Goal: Communication & Community: Answer question/provide support

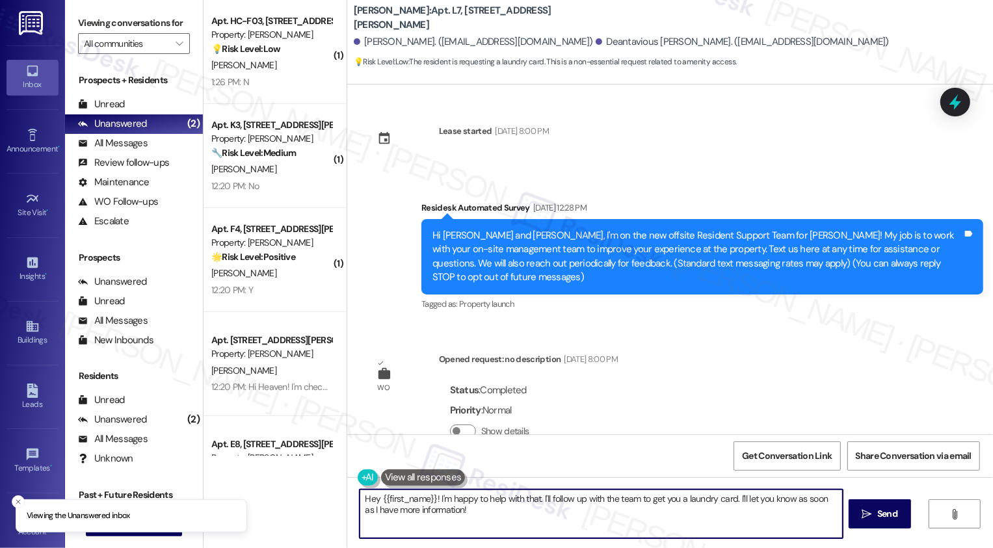
scroll to position [1266, 0]
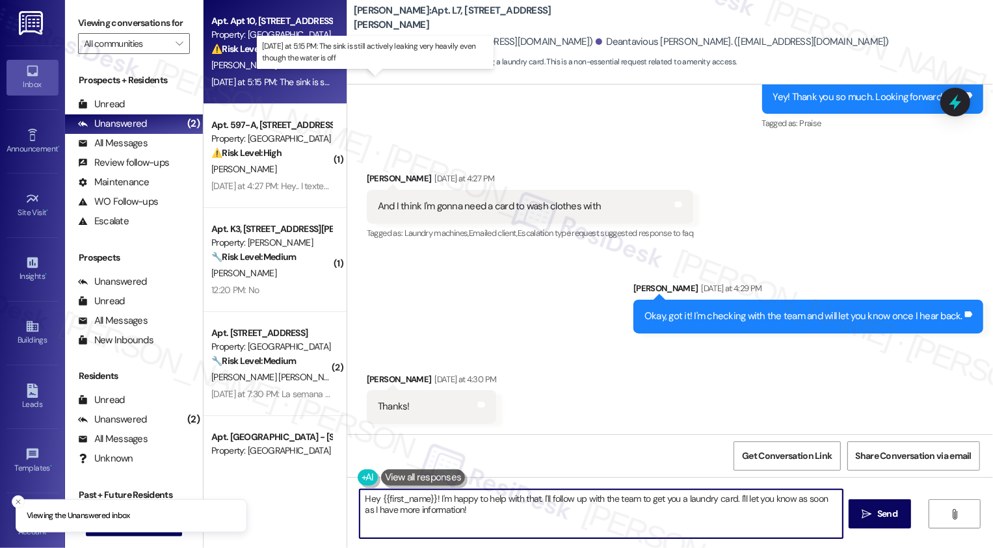
click at [235, 81] on div "[DATE] at 5:15 PM: The sink is still actively leaking very heavily even though …" at bounding box center [378, 82] width 334 height 12
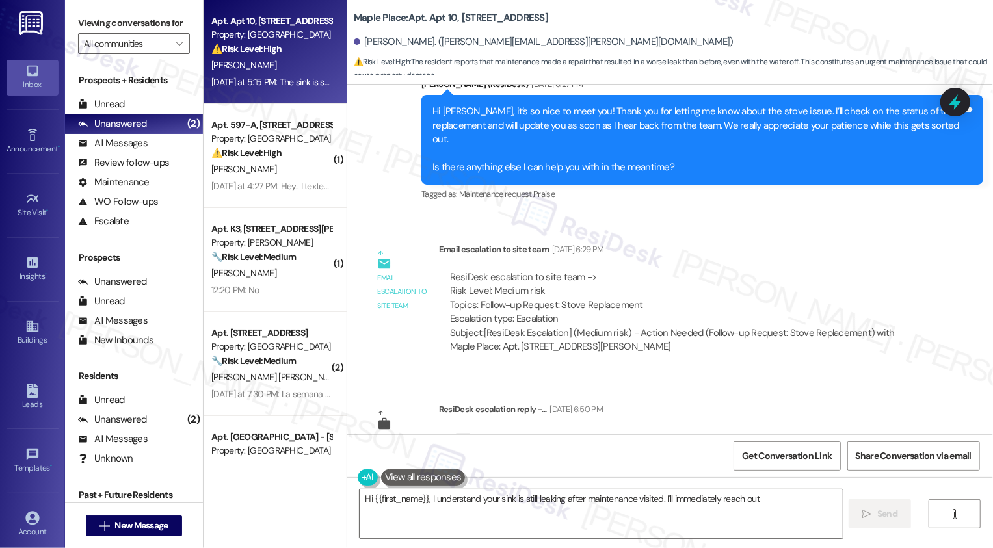
scroll to position [605, 0]
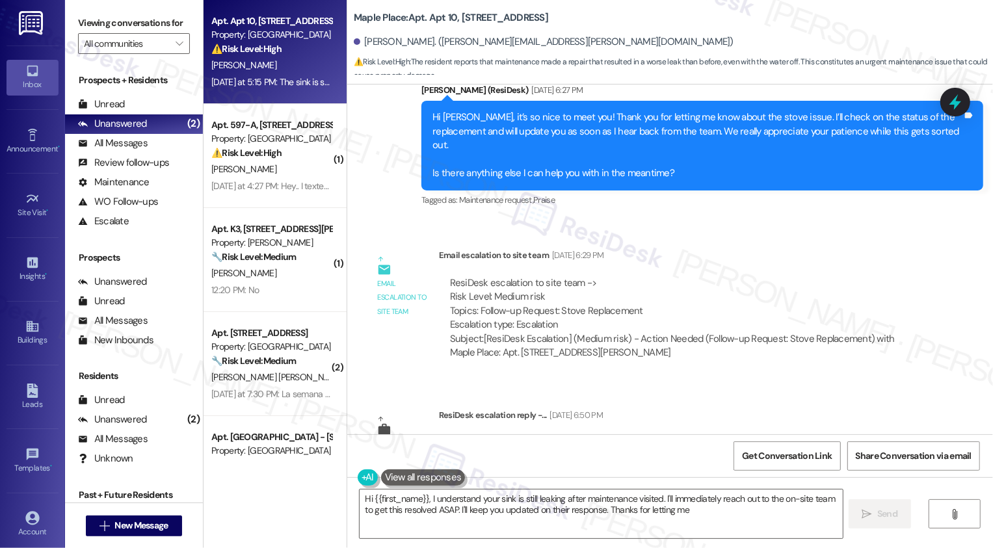
type textarea "Hi {{first_name}}, I understand your sink is still leaking after maintenance vi…"
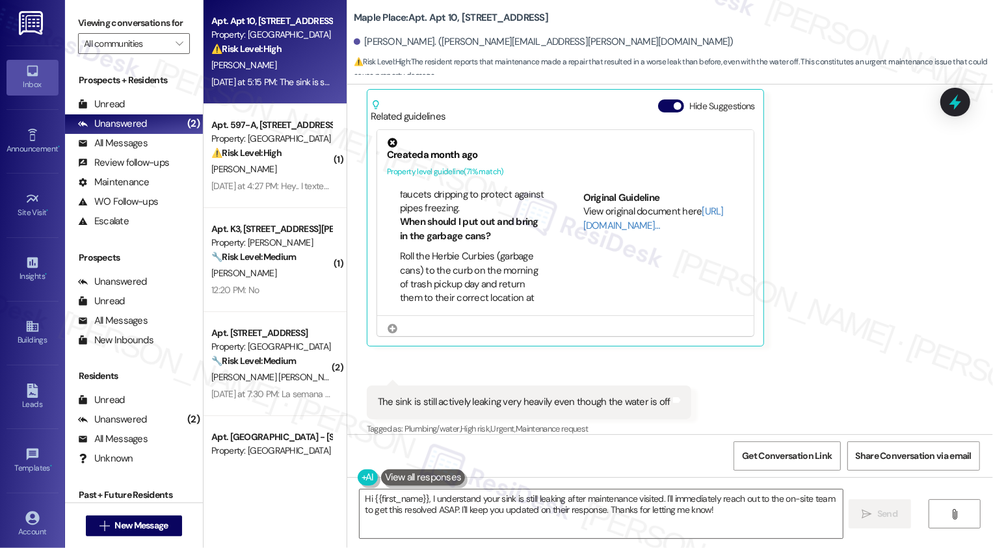
scroll to position [304, 0]
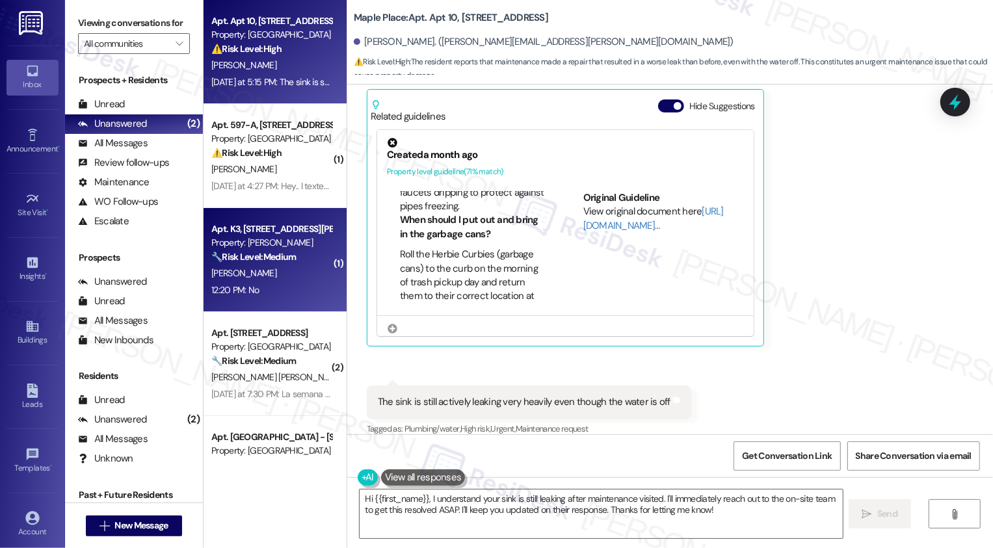
click at [267, 295] on div "12:20 PM: No 12:20 PM: No" at bounding box center [271, 290] width 123 height 16
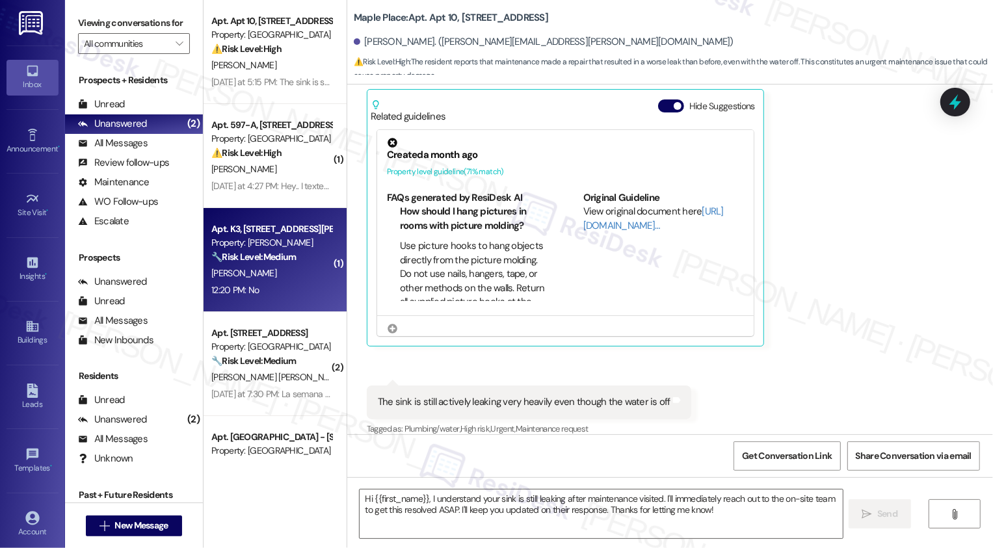
click at [267, 295] on div "12:20 PM: No 12:20 PM: No" at bounding box center [271, 290] width 123 height 16
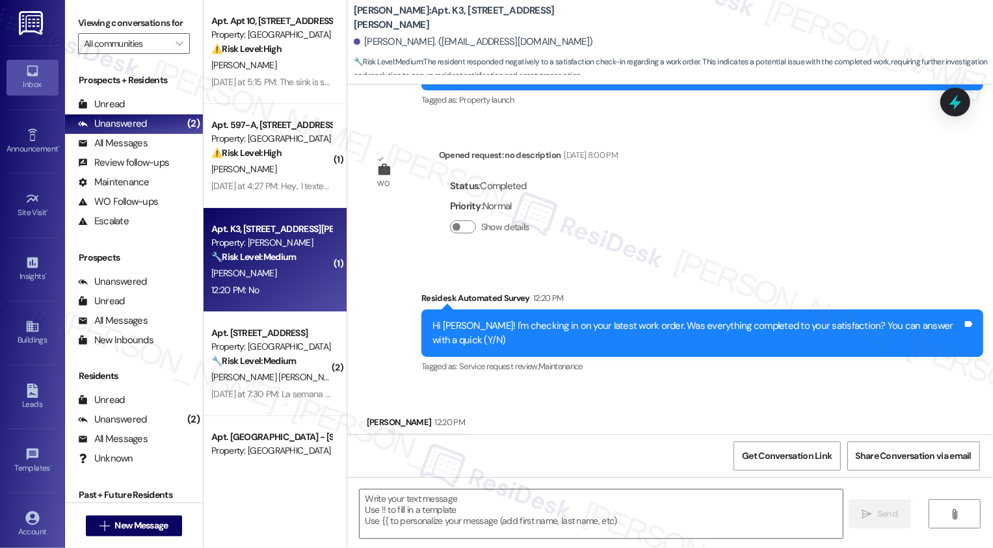
type textarea "Fetching suggested responses. Please feel free to read through the conversation…"
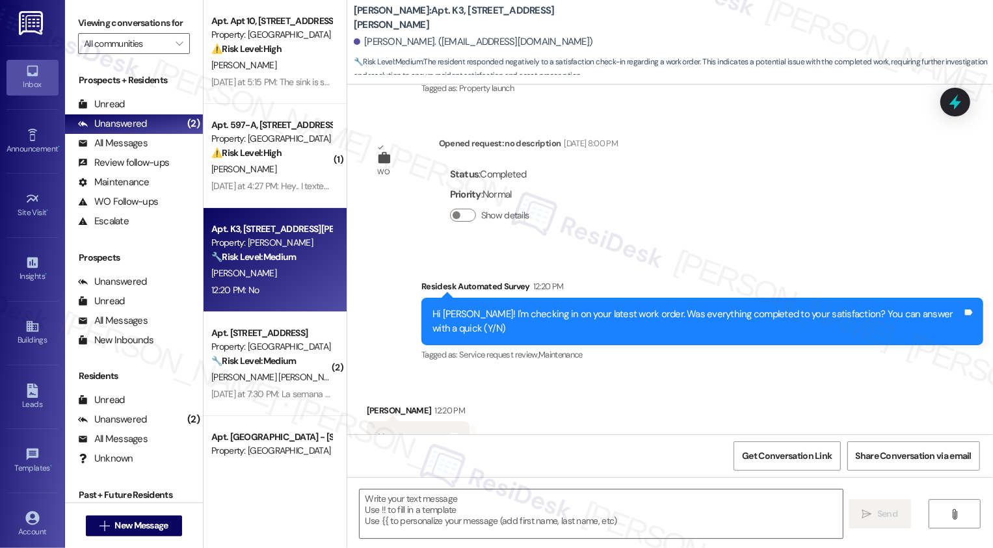
scroll to position [400, 0]
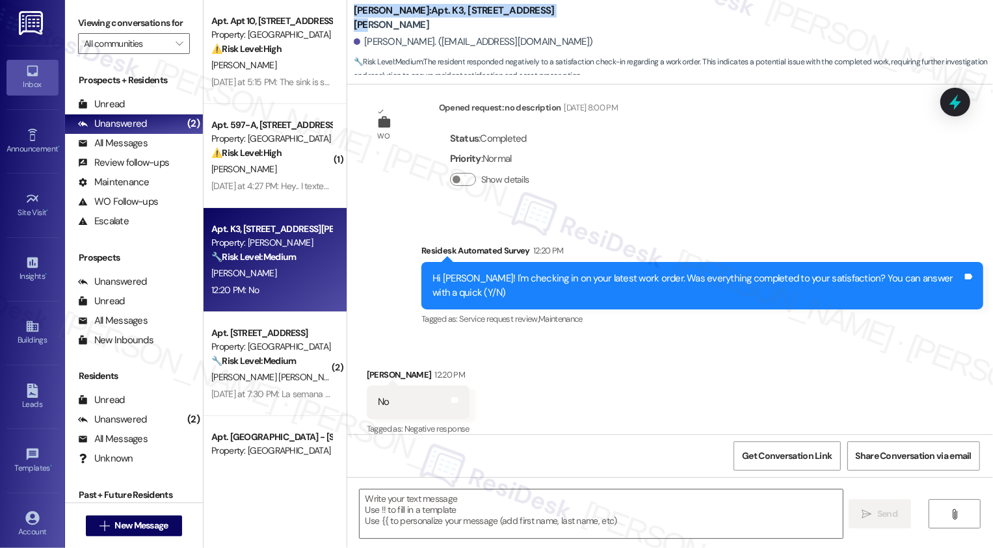
drag, startPoint x: 347, startPoint y: 18, endPoint x: 580, endPoint y: 24, distance: 232.3
click at [581, 25] on div "Wingate: Apt. K3, 4735 Courtney Drive" at bounding box center [484, 18] width 260 height 16
copy b "Wingate: Apt. K3, 4735 Courtney Drive"
click at [613, 367] on div "Received via SMS Pauline Ramsey 12:20 PM No Tags and notes Tagged as: Negative …" at bounding box center [670, 394] width 646 height 110
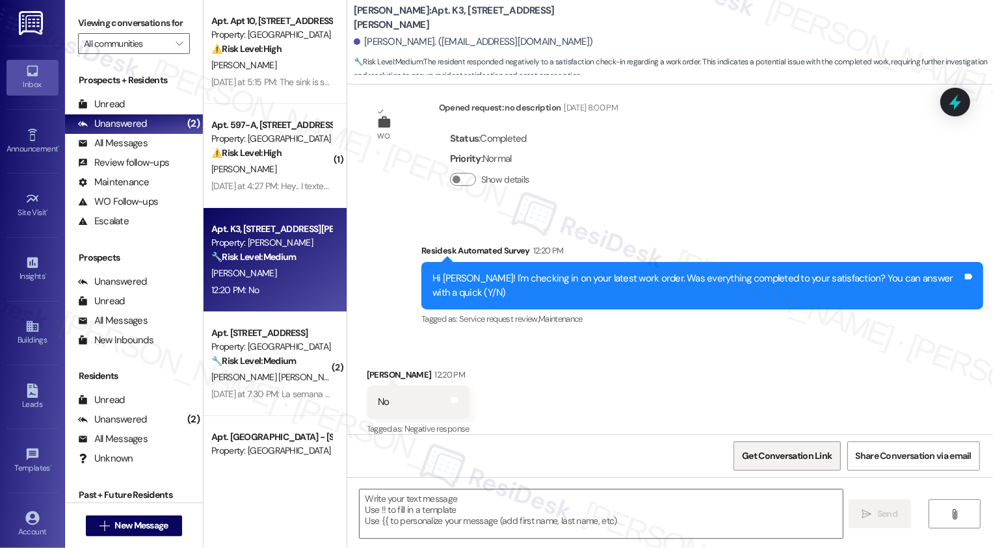
click at [796, 450] on span "Get Conversation Link" at bounding box center [787, 456] width 90 height 14
click at [705, 376] on div "Received via SMS Pauline Ramsey 12:20 PM No Tags and notes Tagged as: Negative …" at bounding box center [670, 394] width 646 height 110
click at [773, 456] on span "Get Conversation Link" at bounding box center [787, 456] width 90 height 14
click at [755, 427] on div "Received via SMS Pauline Ramsey 12:20 PM No Tags and notes Tagged as: Negative …" at bounding box center [670, 394] width 646 height 110
click at [731, 376] on div "Received via SMS Pauline Ramsey 12:20 PM No Tags and notes Tagged as: Negative …" at bounding box center [670, 394] width 646 height 110
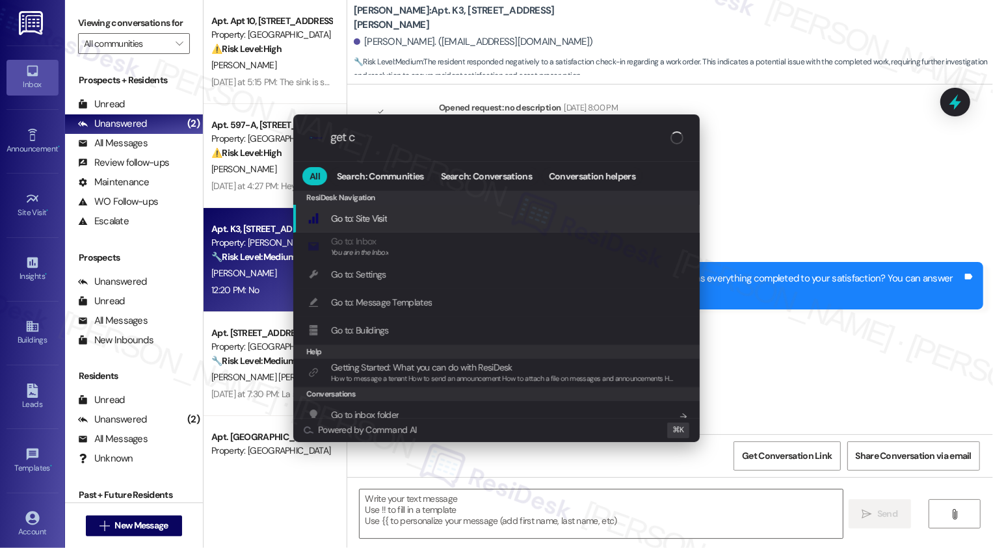
type input "get co"
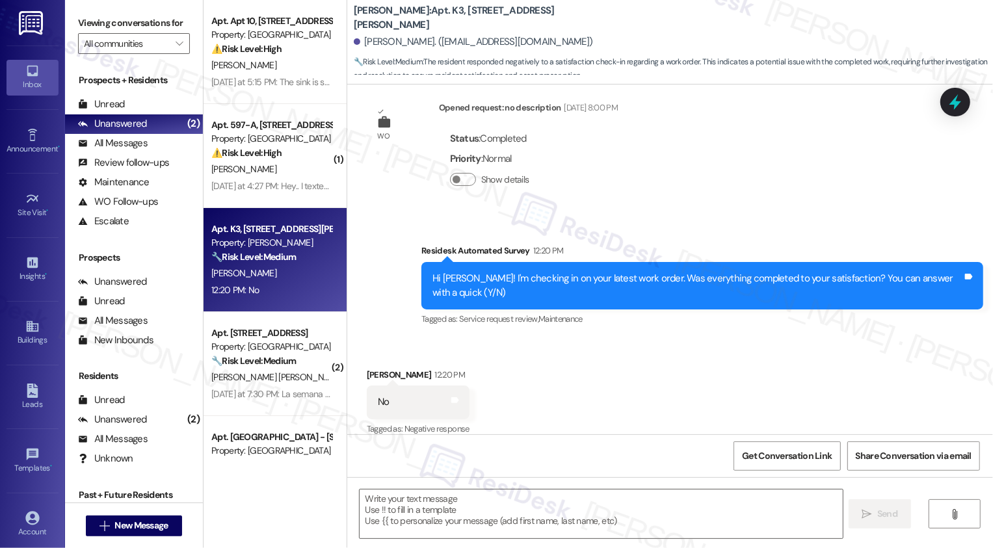
click at [749, 379] on div "Received via SMS Pauline Ramsey 12:20 PM No Tags and notes Tagged as: Negative …" at bounding box center [670, 394] width 646 height 110
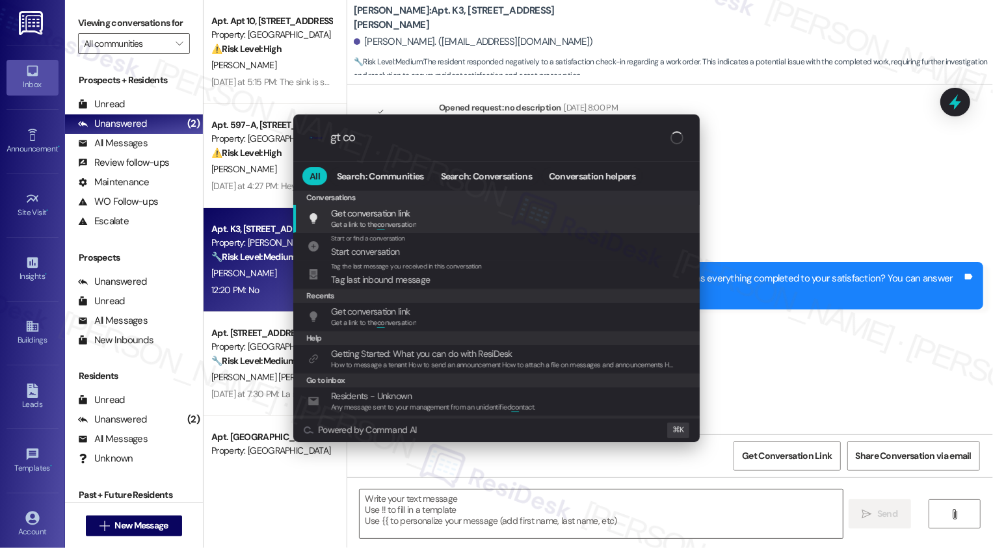
type input "gt c"
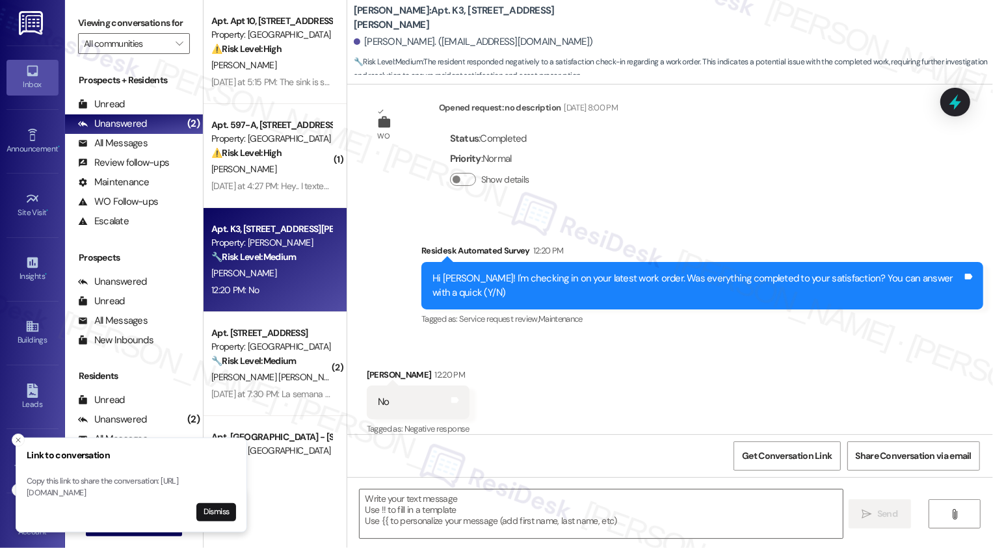
scroll to position [52, 0]
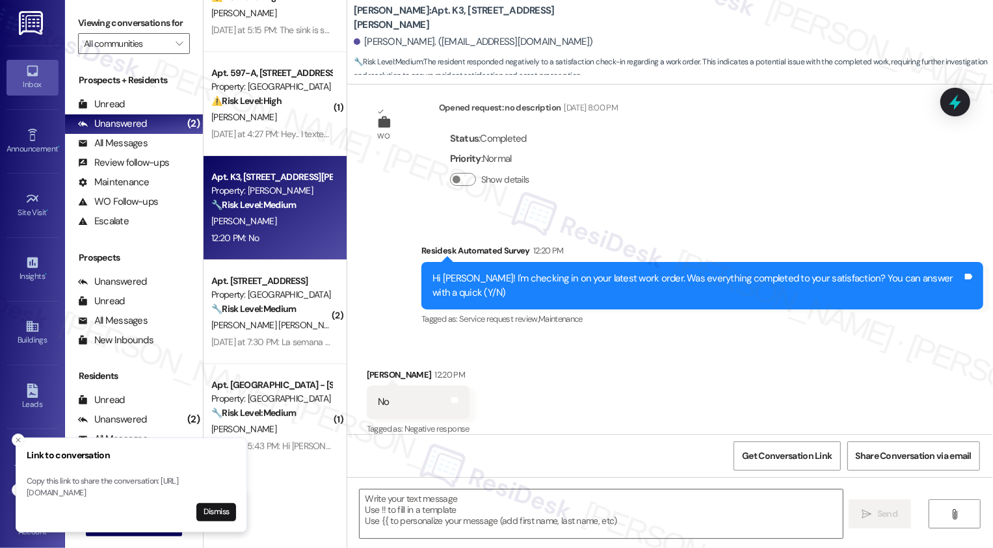
click at [280, 276] on div "Apt. [STREET_ADDRESS]" at bounding box center [271, 281] width 120 height 14
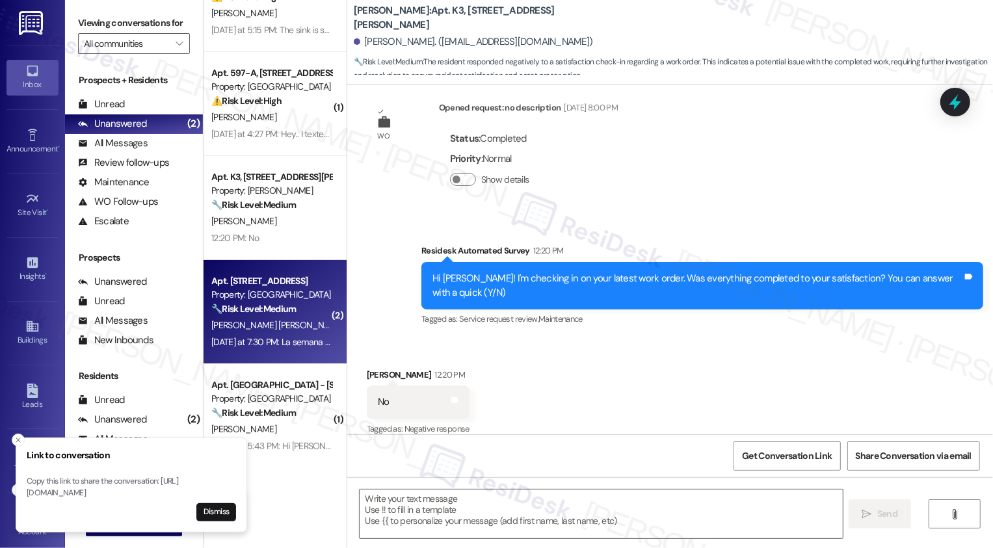
type textarea "Fetching suggested responses. Please feel free to read through the conversation…"
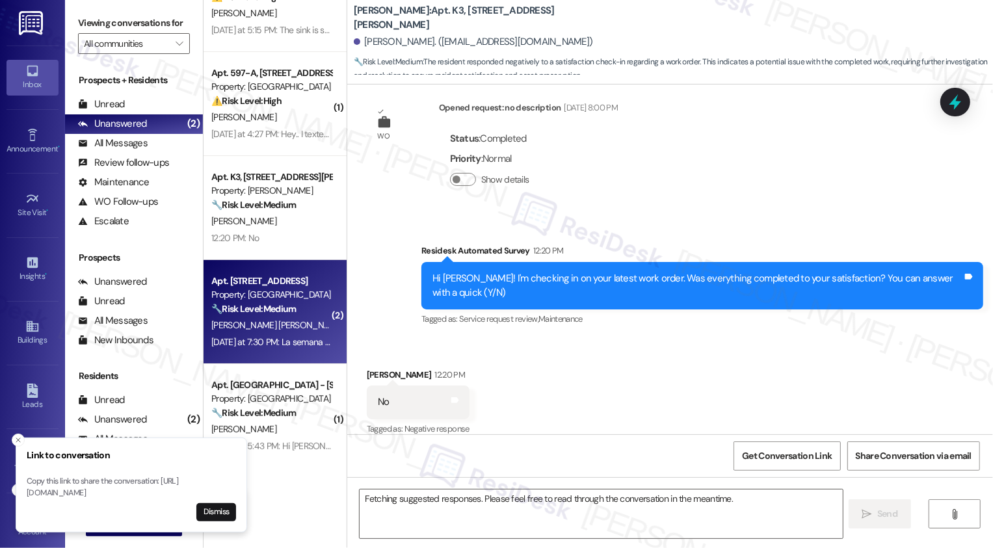
click at [282, 301] on div "Property: [GEOGRAPHIC_DATA]" at bounding box center [271, 295] width 120 height 14
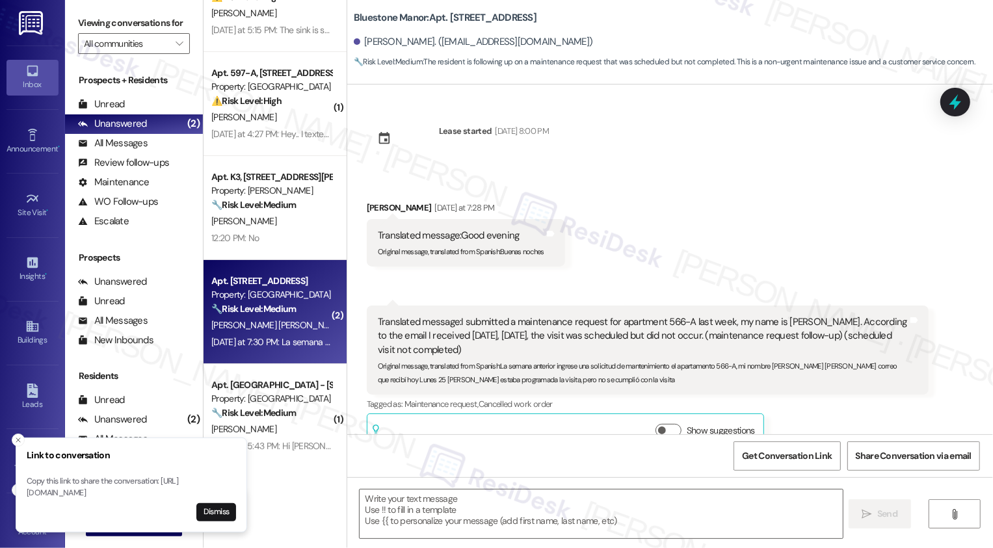
click at [282, 301] on div "Property: [GEOGRAPHIC_DATA]" at bounding box center [271, 295] width 120 height 14
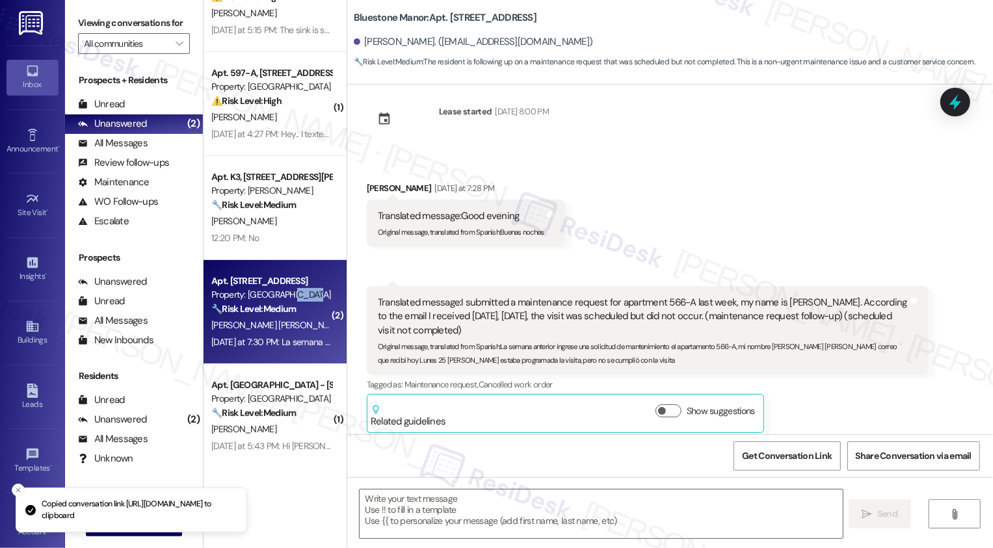
scroll to position [27, 0]
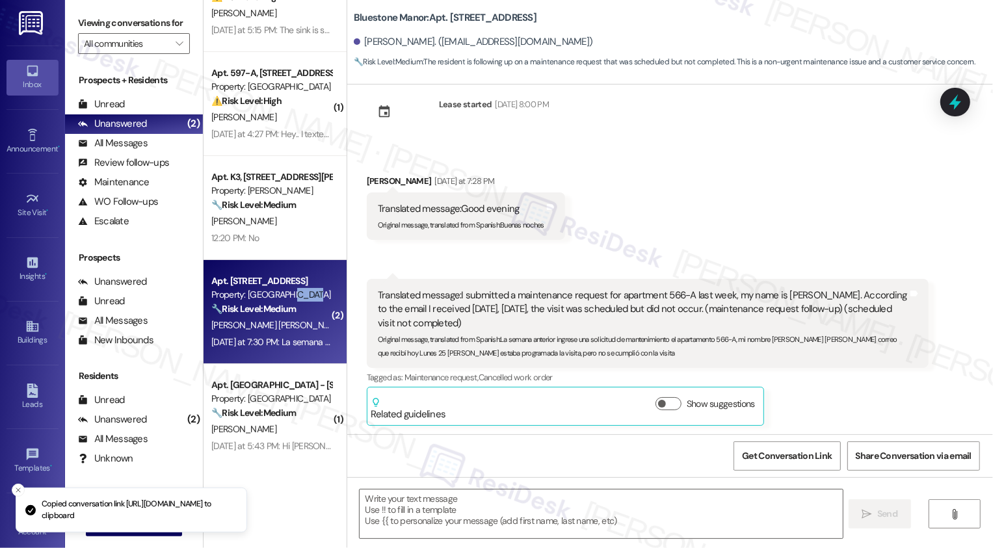
type textarea "Fetching suggested responses. Please feel free to read through the conversation…"
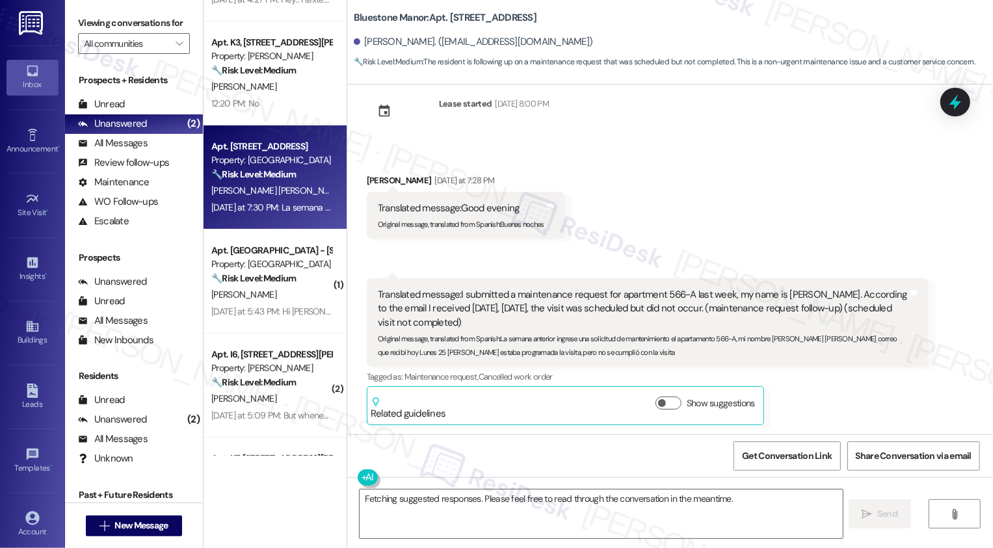
scroll to position [211, 0]
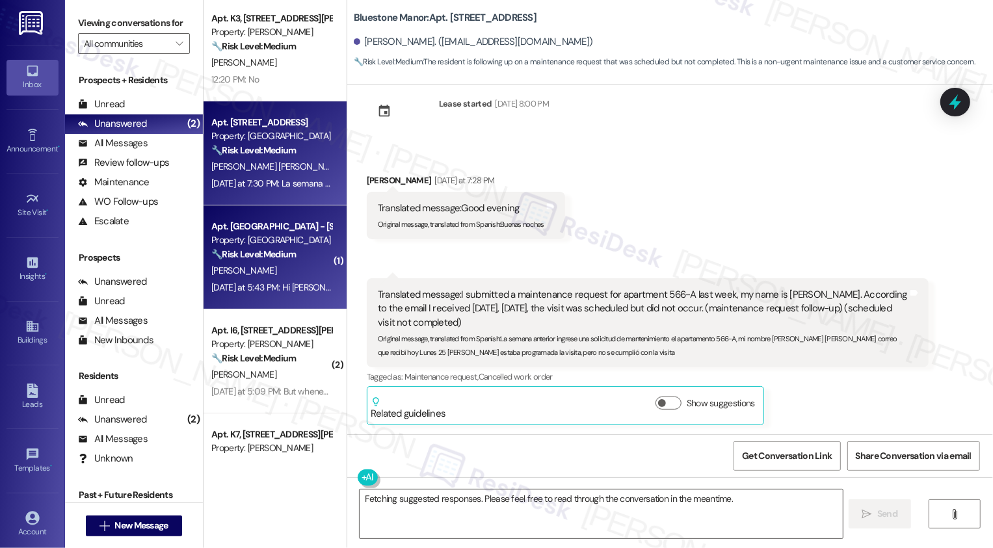
click at [273, 291] on div "Yesterday at 5:43 PM: Hi Sarah, the AC is working much better. Thank you so muc…" at bounding box center [382, 288] width 343 height 12
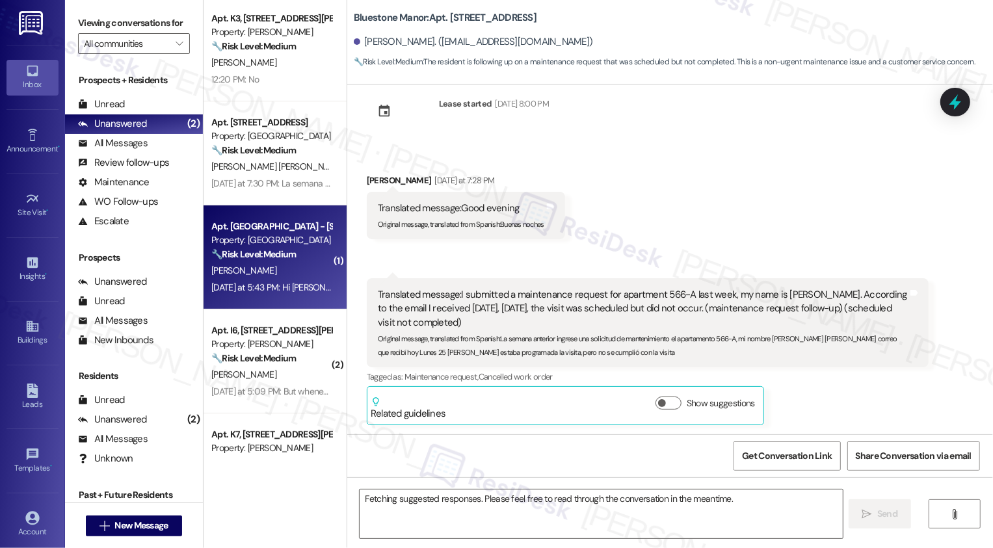
click at [273, 291] on div "Yesterday at 5:43 PM: Hi Sarah, the AC is working much better. Thank you so muc…" at bounding box center [382, 288] width 343 height 12
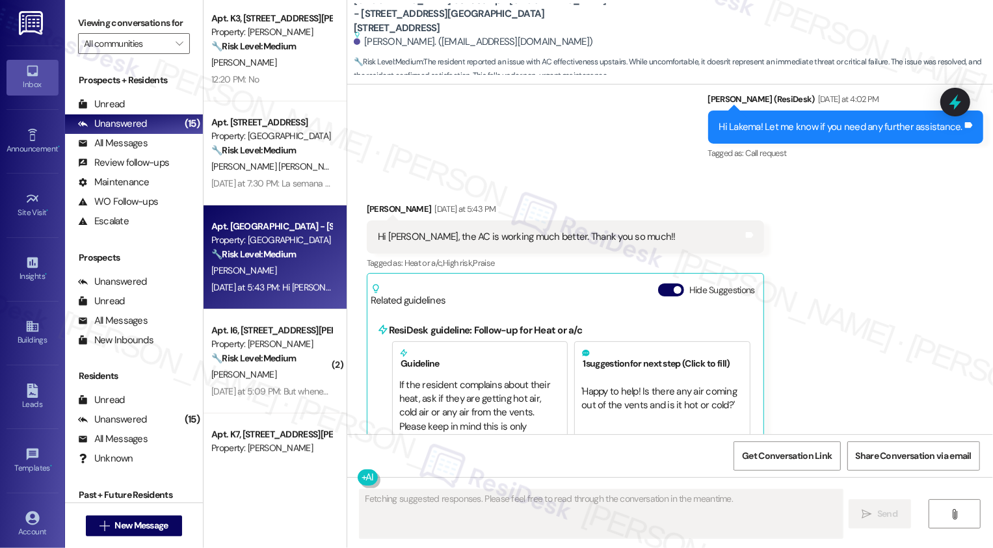
scroll to position [1335, 0]
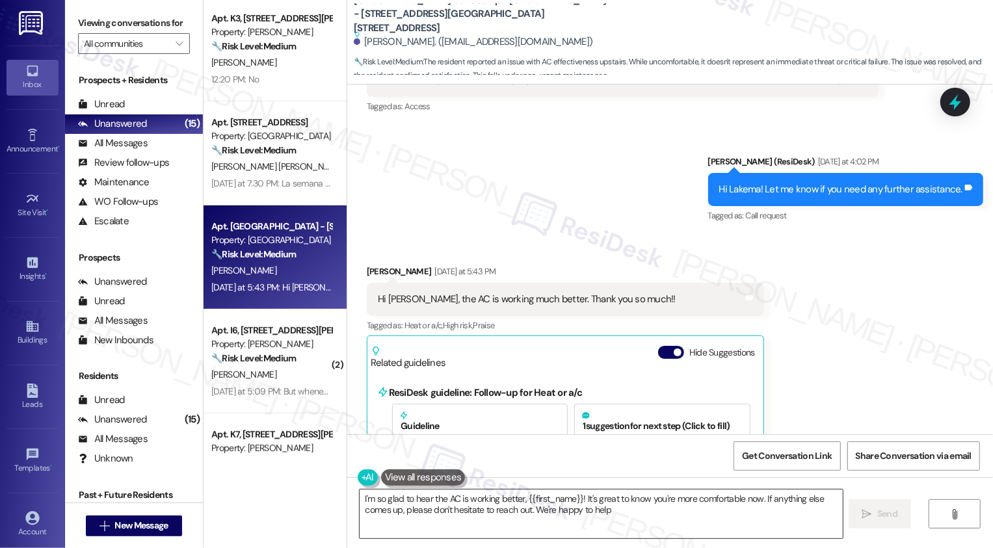
type textarea "I'm so glad to hear the AC is working better, {{first_name}}! It's great to kno…"
click at [470, 504] on textarea "I'm so glad to hear the AC is working better, {{first_name}}! It's great to kno…" at bounding box center [601, 514] width 483 height 49
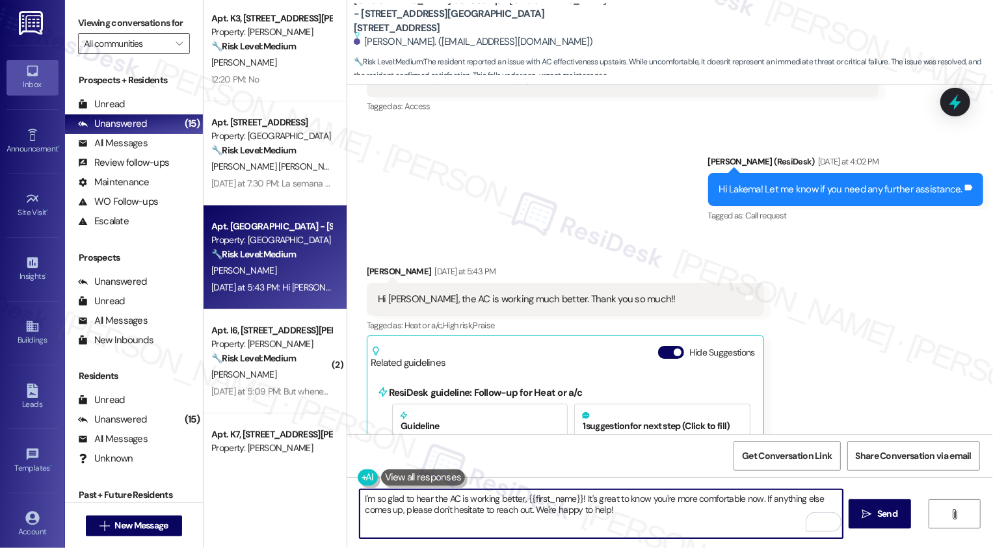
click at [616, 513] on textarea "I'm so glad to hear the AC is working better, {{first_name}}! It's great to kno…" at bounding box center [601, 514] width 483 height 49
click at [650, 515] on textarea "I'm so glad to hear the AC is working better, {{first_name}}! It's great to kno…" at bounding box center [601, 514] width 483 height 49
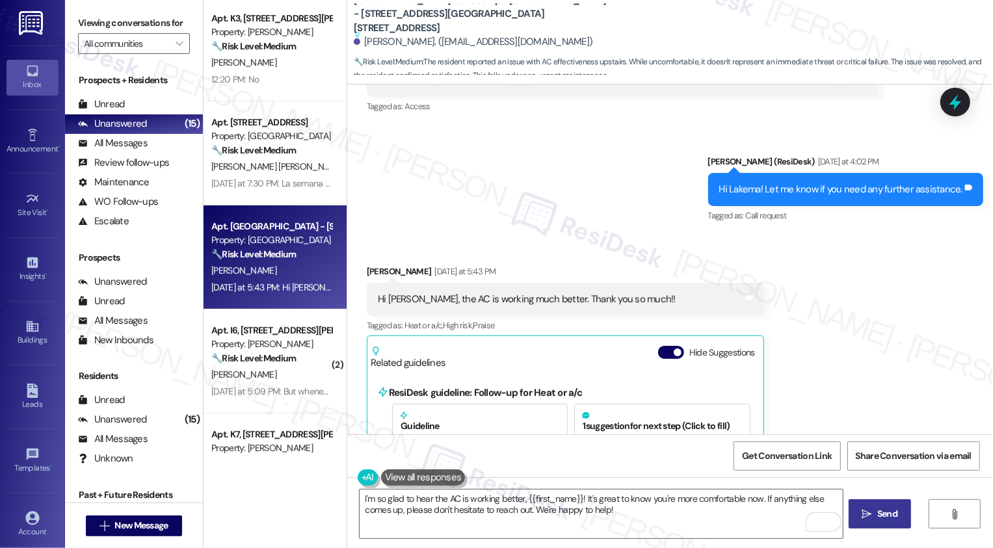
click at [879, 520] on span "Send" at bounding box center [887, 514] width 20 height 14
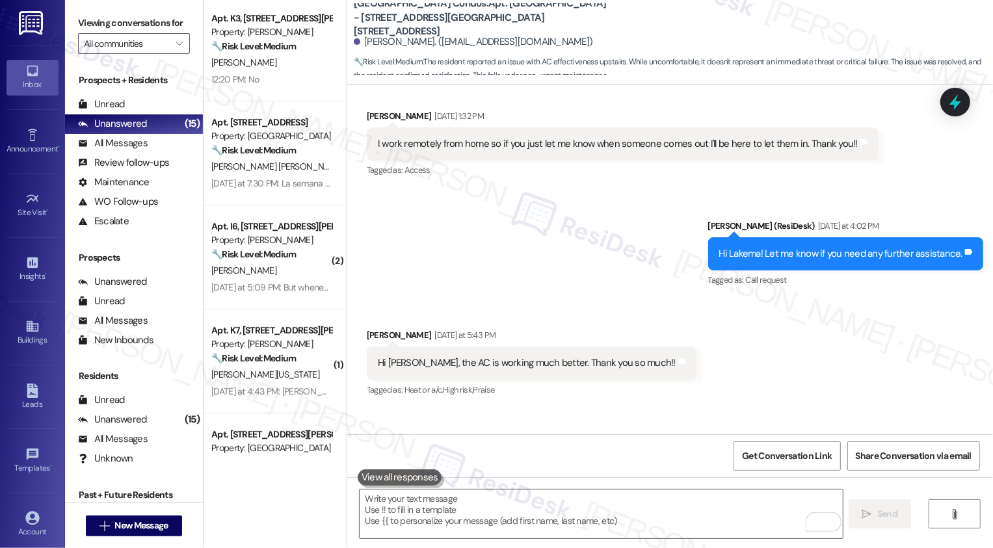
scroll to position [1298, 0]
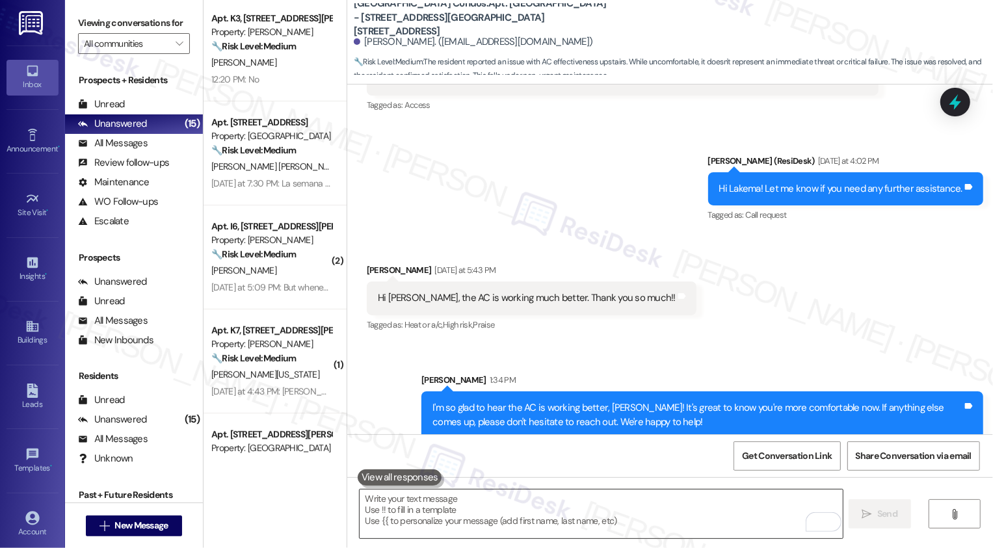
click at [546, 510] on textarea "To enrich screen reader interactions, please activate Accessibility in Grammarl…" at bounding box center [601, 514] width 483 height 49
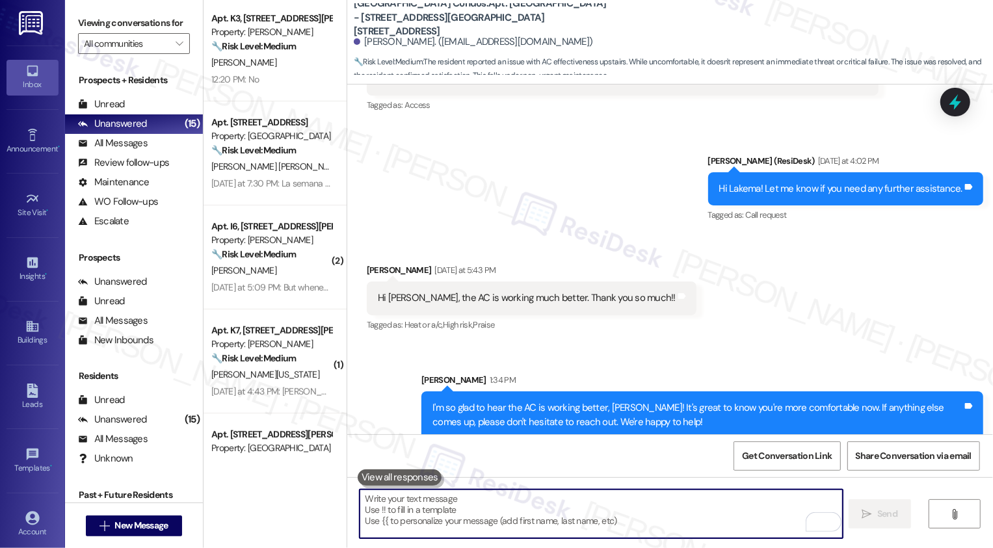
paste textarea "If you have a minute, could I ask a quick favor? Would you mind leaving us a Go…"
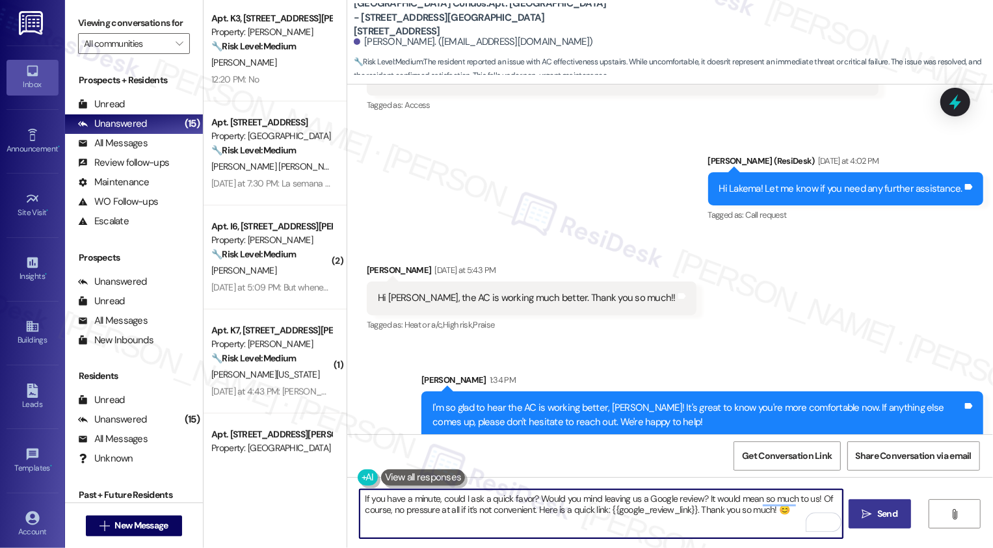
click at [381, 500] on textarea "If you have a minute, could I ask a quick favor? Would you mind leaving us a Go…" at bounding box center [601, 514] width 483 height 49
type textarea "If you also have a minute, could I ask a quick favor? Would you mind leaving us…"
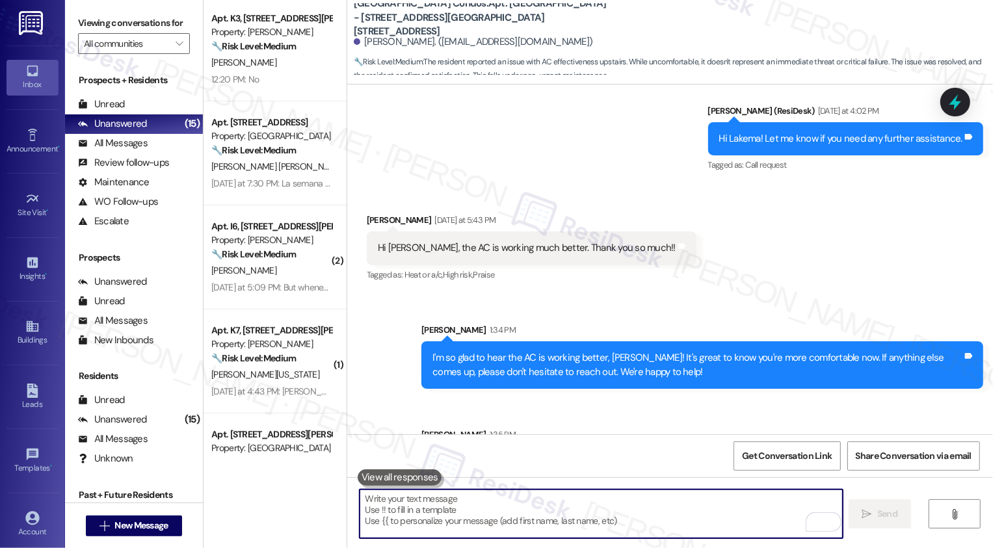
scroll to position [1417, 0]
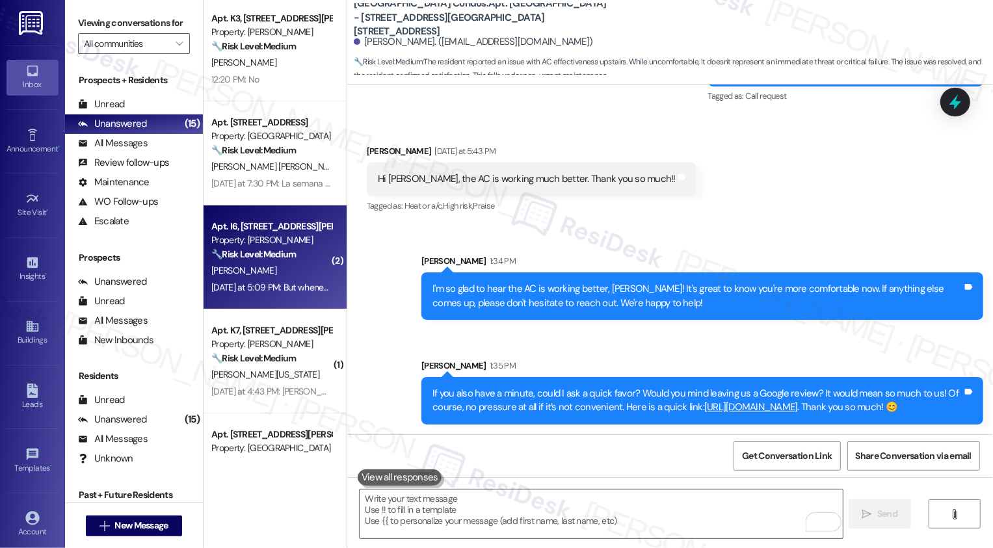
click at [280, 278] on div "[PERSON_NAME]" at bounding box center [271, 271] width 123 height 16
type textarea "Fetching suggested responses. Please feel free to read through the conversation…"
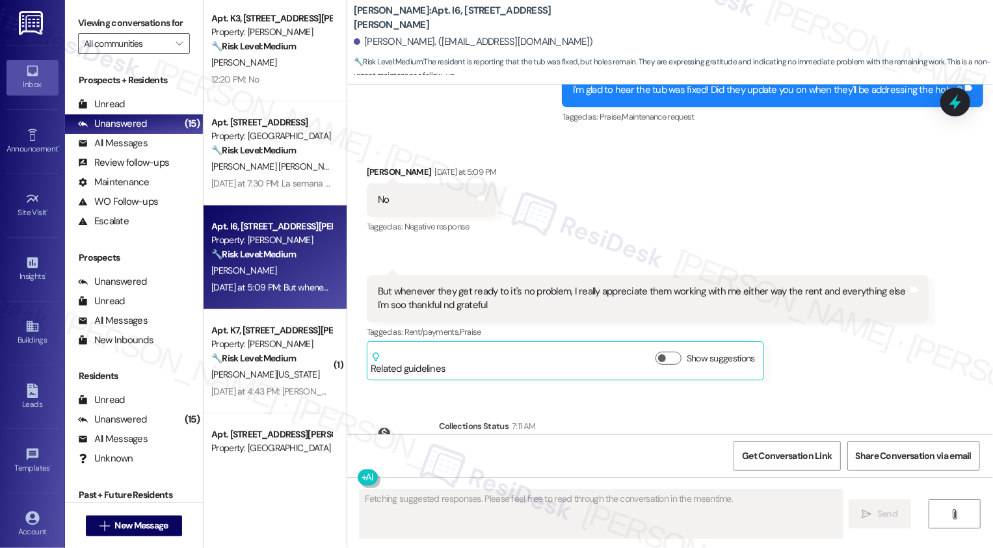
scroll to position [7041, 0]
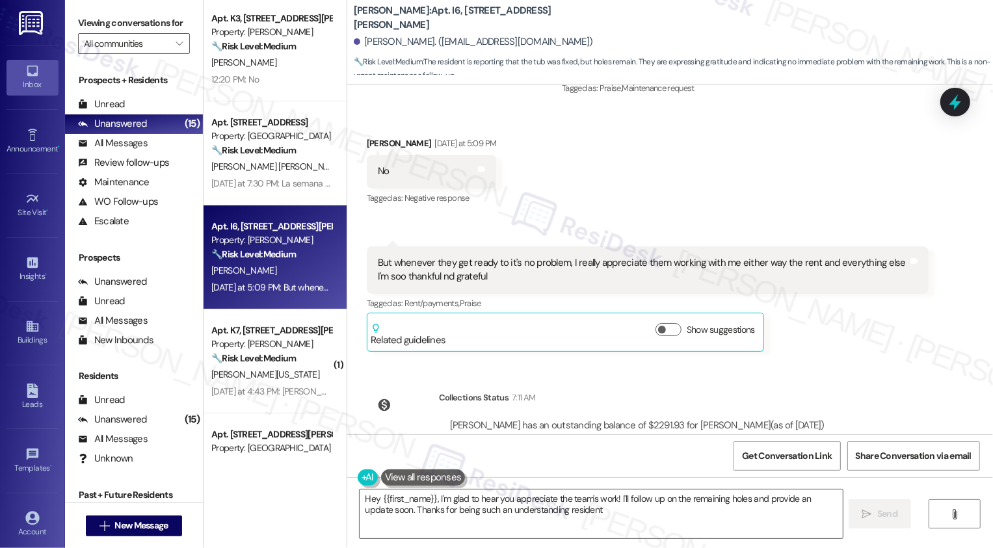
type textarea "Hey {{first_name}}, I'm glad to hear you appreciate the team's work! I'll follo…"
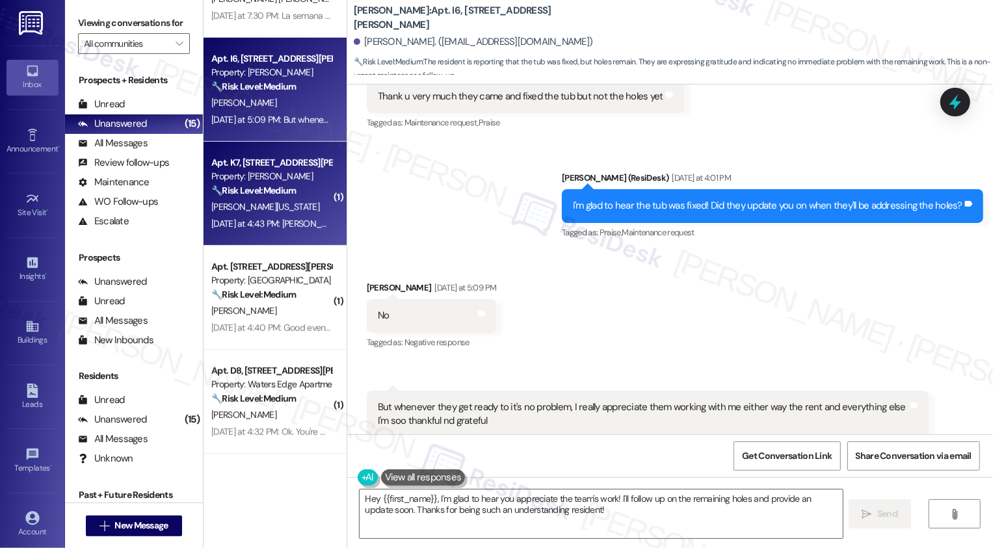
scroll to position [380, 0]
click at [295, 198] on div "[PERSON_NAME][US_STATE]" at bounding box center [271, 206] width 123 height 16
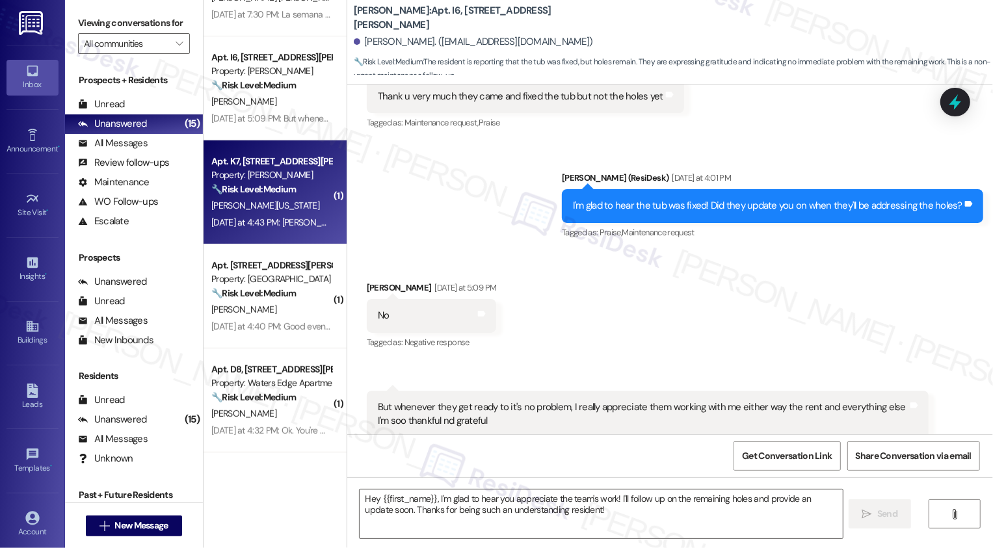
type textarea "Fetching suggested responses. Please feel free to read through the conversation…"
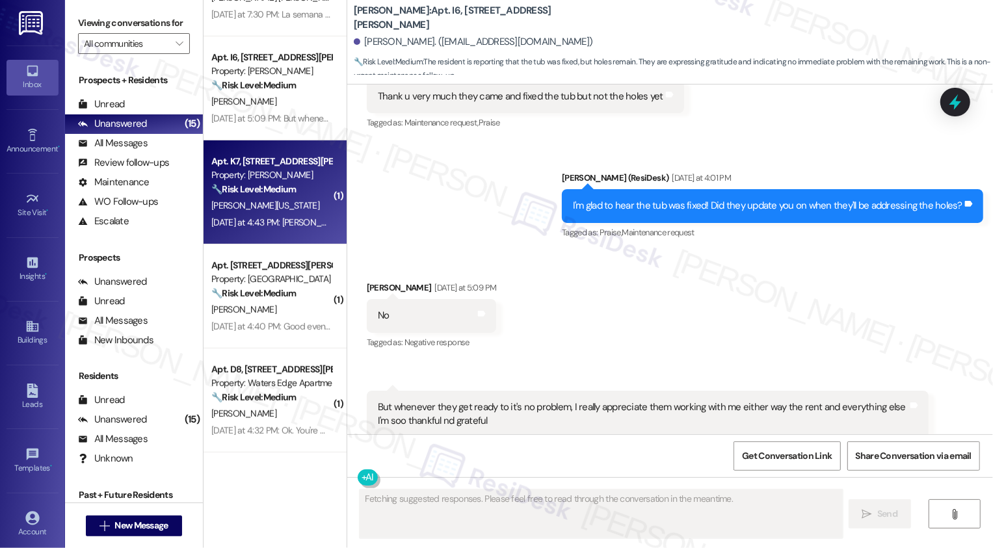
click at [295, 198] on div "[PERSON_NAME][US_STATE]" at bounding box center [271, 206] width 123 height 16
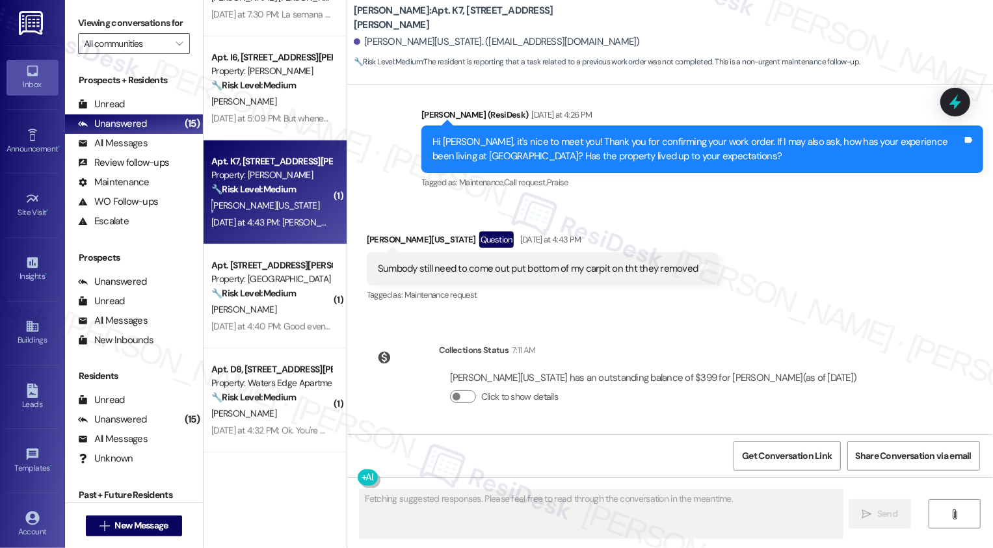
scroll to position [633, 0]
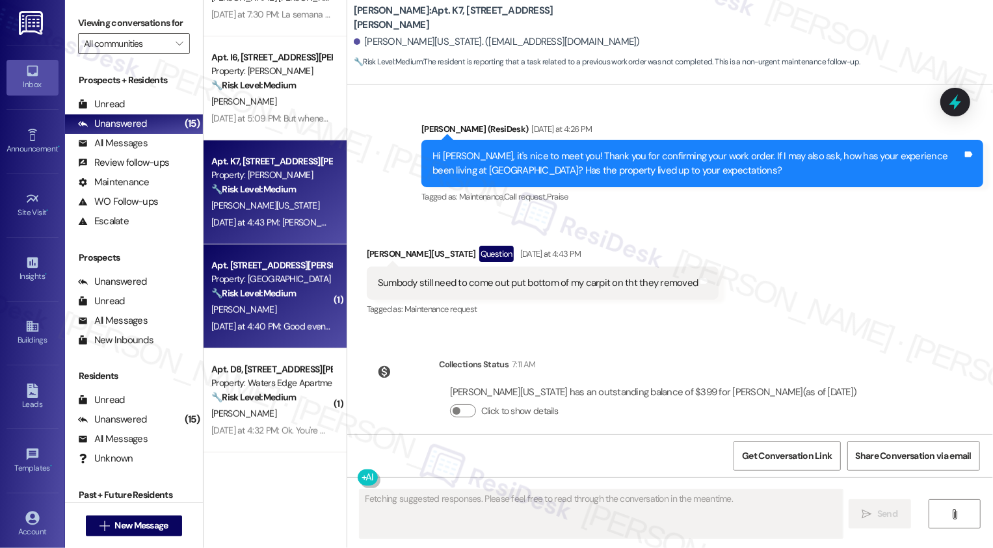
click at [277, 253] on div "Apt. Unit B4, 982 Smith Street Property: Willow Creek Apartments 🔧 Risk Level: …" at bounding box center [275, 297] width 143 height 104
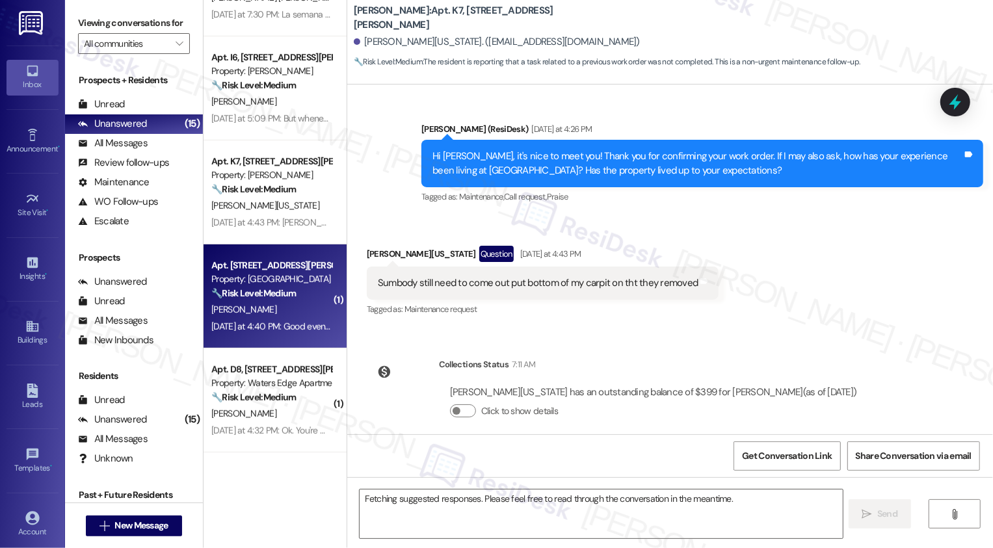
click at [277, 253] on div "Apt. Unit B4, 982 Smith Street Property: Willow Creek Apartments 🔧 Risk Level: …" at bounding box center [275, 297] width 143 height 104
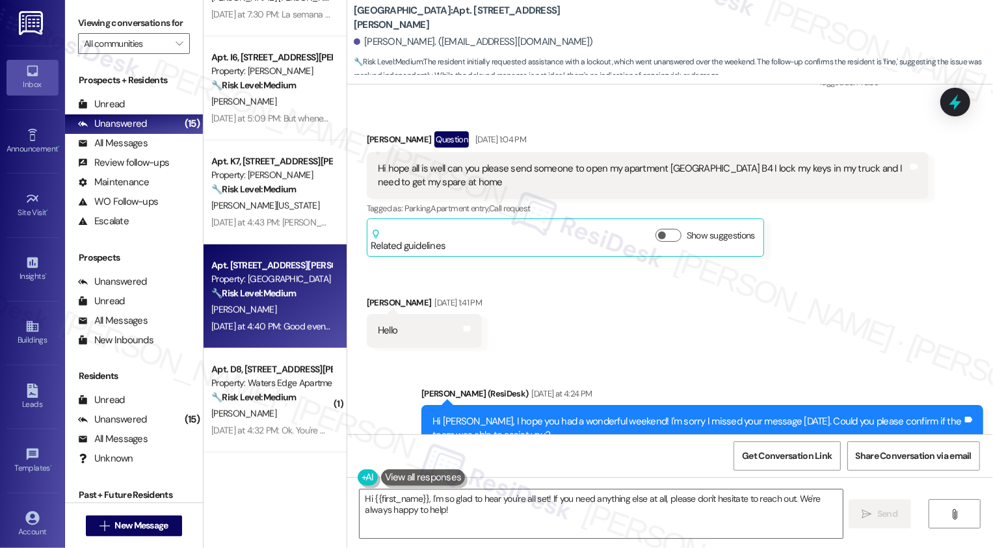
scroll to position [6502, 0]
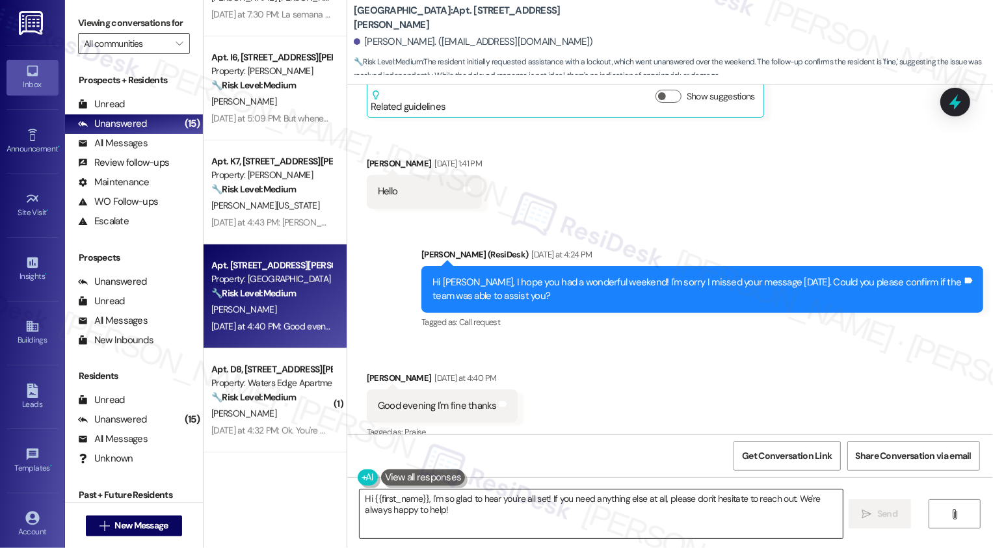
click at [427, 513] on textarea "Hi {{first_name}}, I'm so glad to hear you're all set! If you need anything els…" at bounding box center [601, 514] width 483 height 49
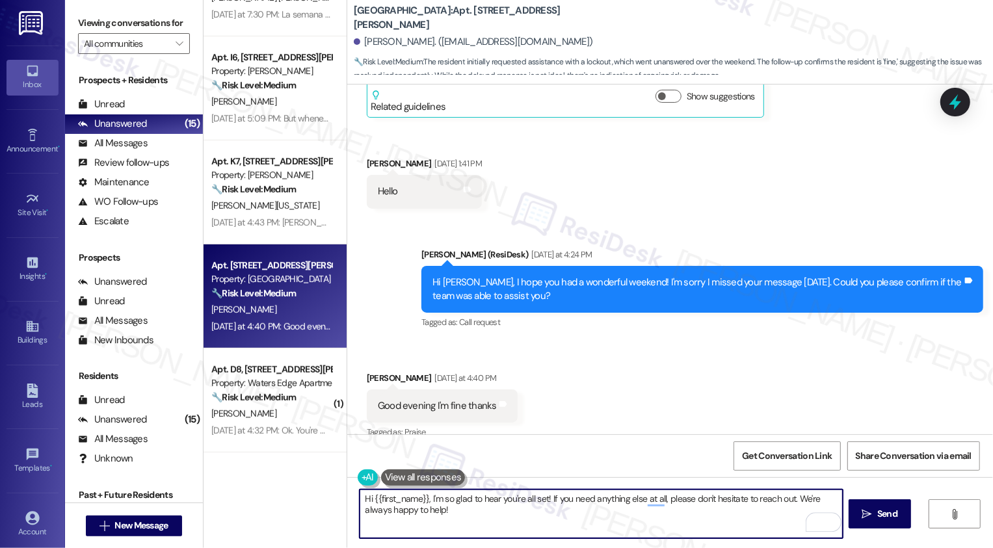
drag, startPoint x: 544, startPoint y: 498, endPoint x: 343, endPoint y: 496, distance: 201.7
click at [353, 496] on div "Hi {{first_name}}, I'm so glad to hear you're all set! If you need anything els…" at bounding box center [595, 514] width 485 height 50
type textarea "Got it! If you need anything else at all, please don't hesitate to reach out. W…"
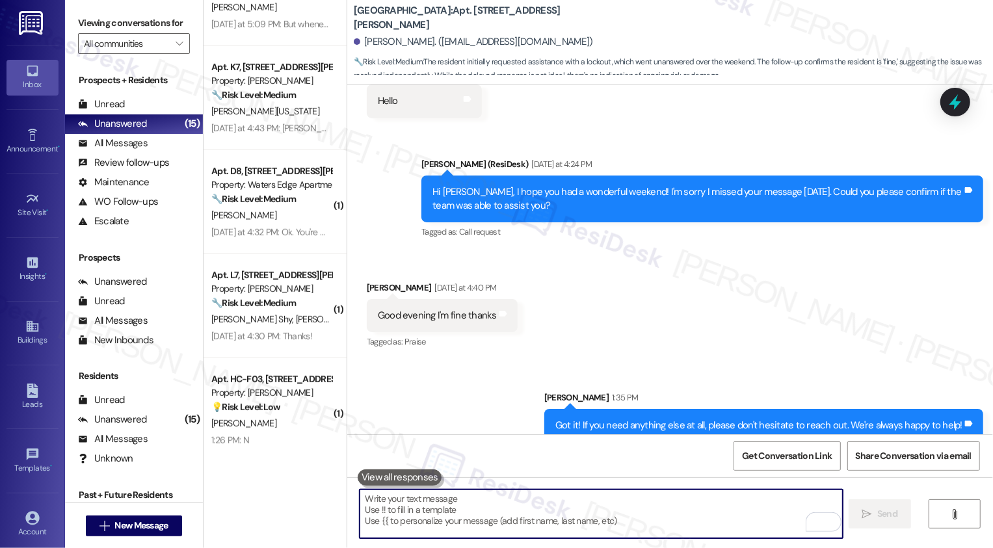
scroll to position [478, 0]
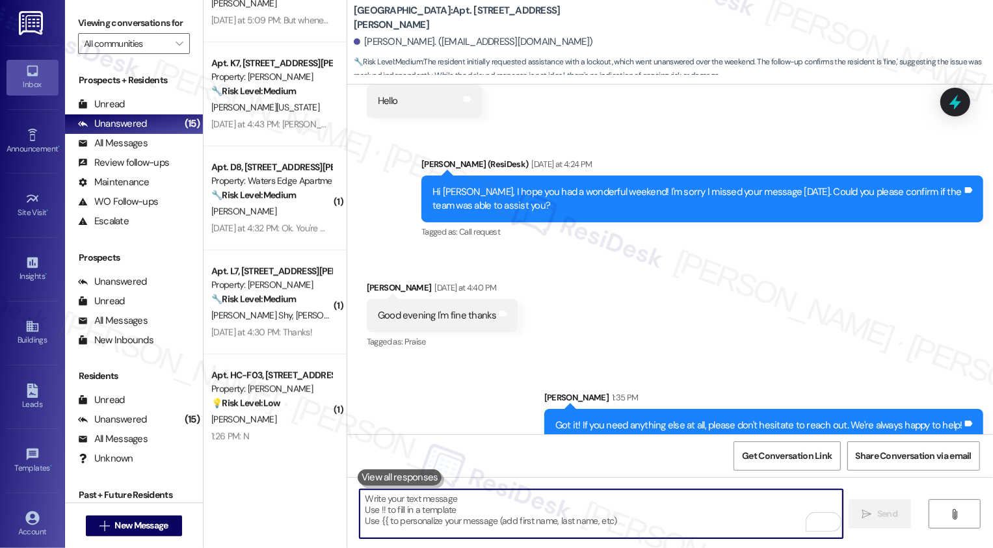
click at [292, 232] on div "Yesterday at 4:32 PM: Ok. You're welcome. And thank you. Yesterday at 4:32 PM: …" at bounding box center [312, 228] width 203 height 12
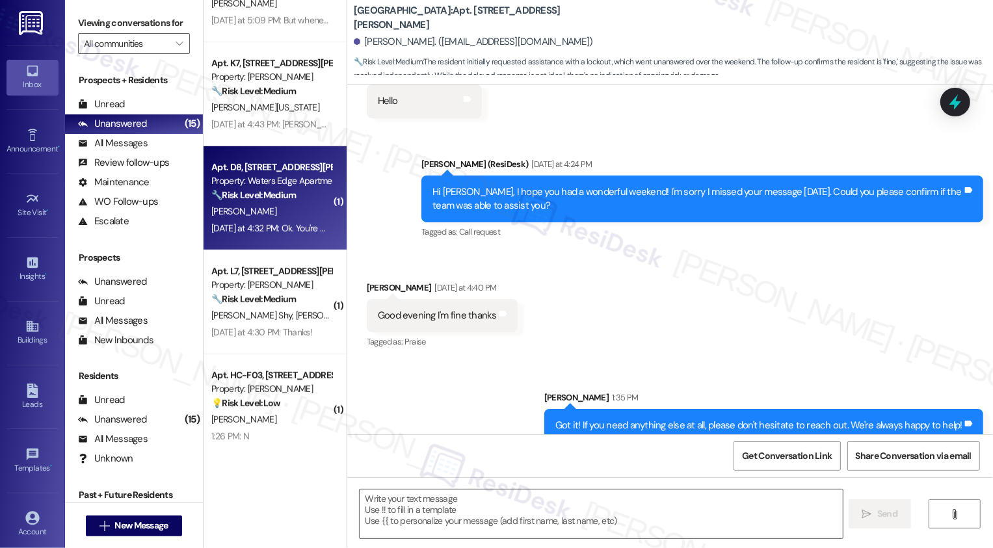
click at [292, 232] on div "Yesterday at 4:32 PM: Ok. You're welcome. And thank you. Yesterday at 4:32 PM: …" at bounding box center [312, 228] width 203 height 12
type textarea "Fetching suggested responses. Please feel free to read through the conversation…"
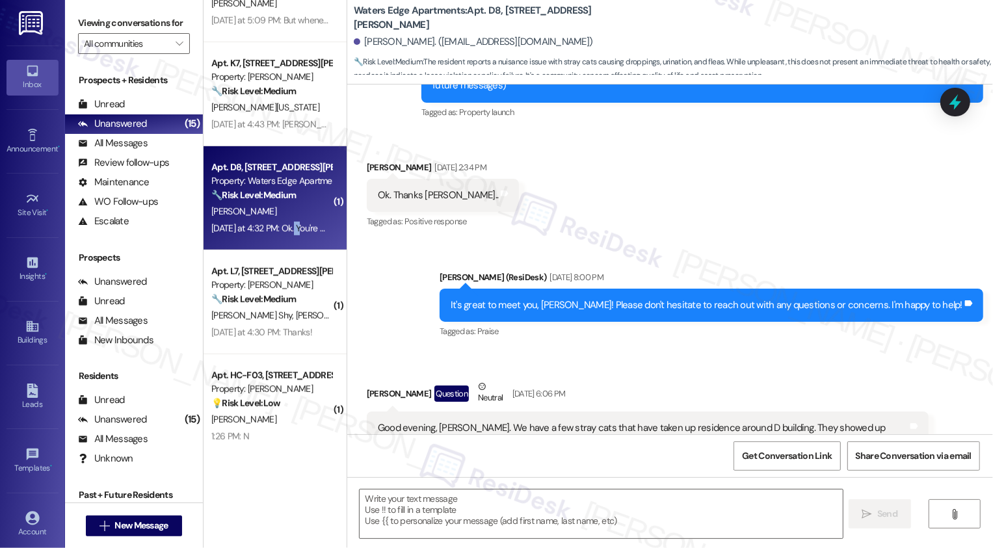
type textarea "Fetching suggested responses. Please feel free to read through the conversation…"
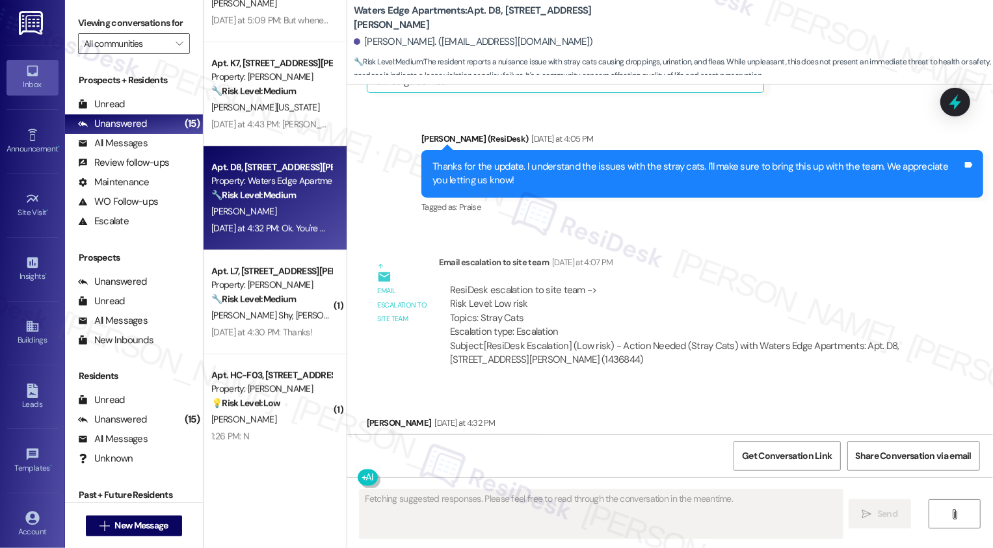
scroll to position [887, 0]
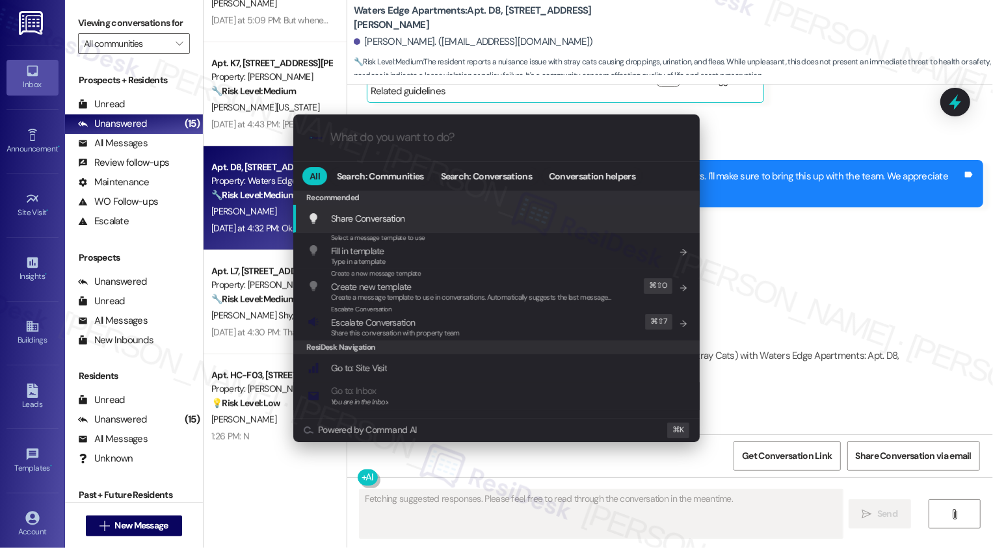
type input "a"
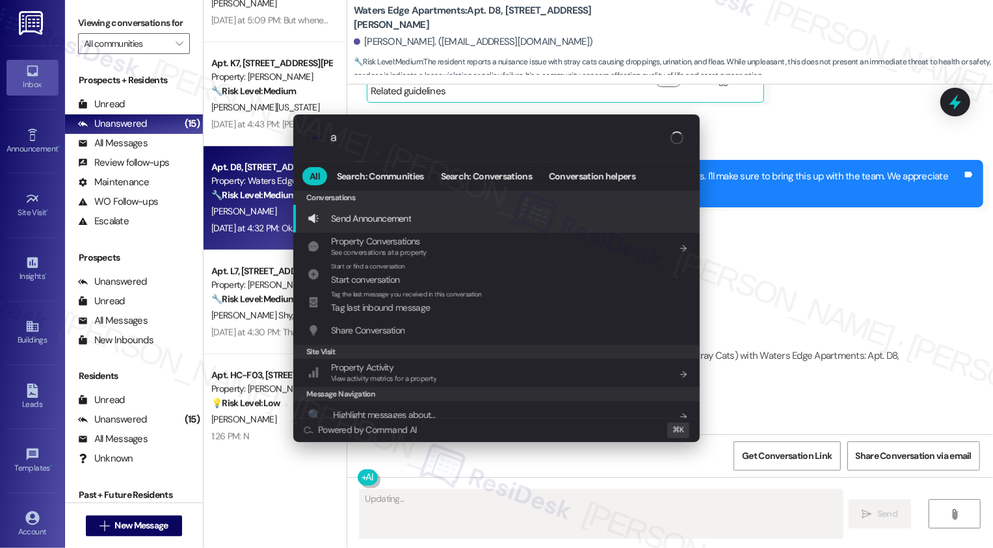
type textarea "Hi"
type input "ar"
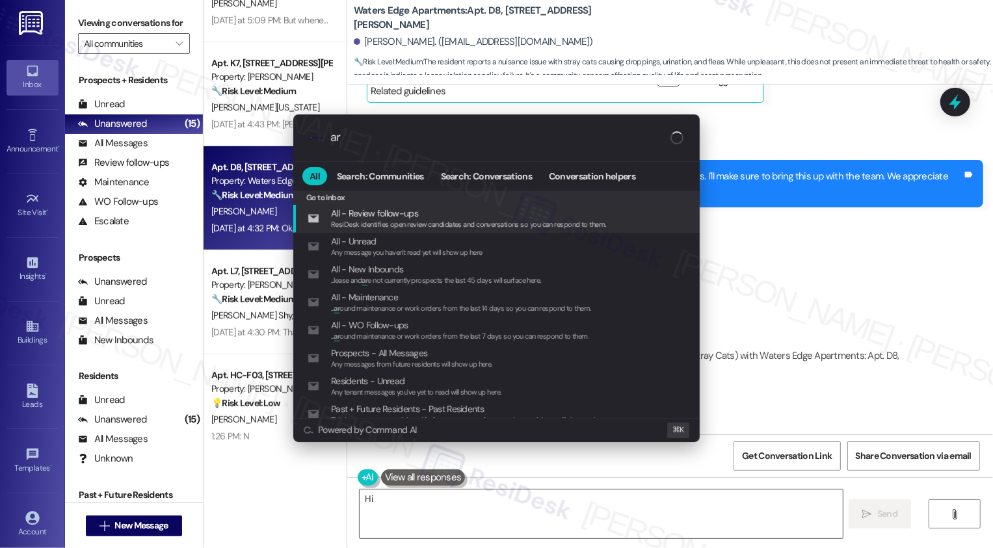
type textarea "Hi {{first_name}}"
type input "arch"
type textarea "Hi {{first_name}},"
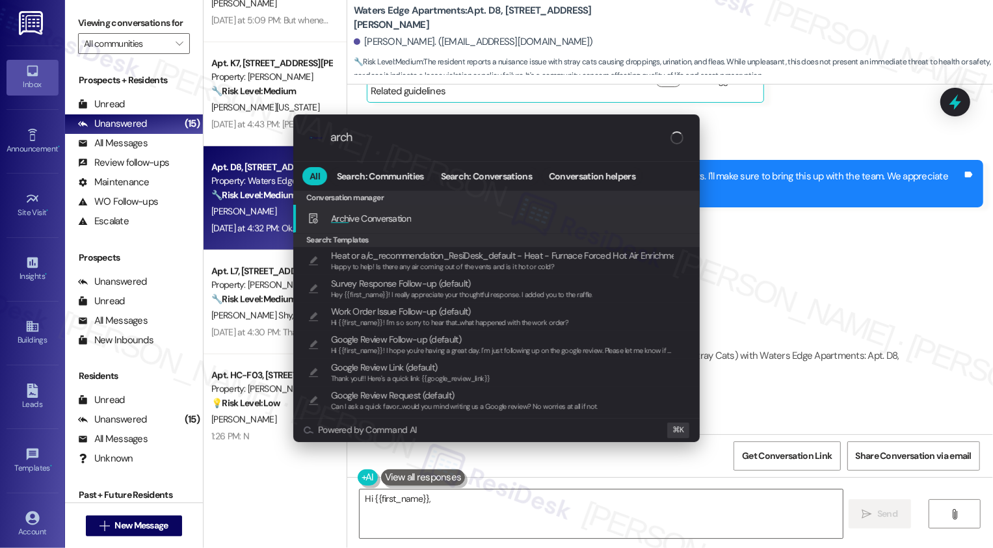
type input "archi"
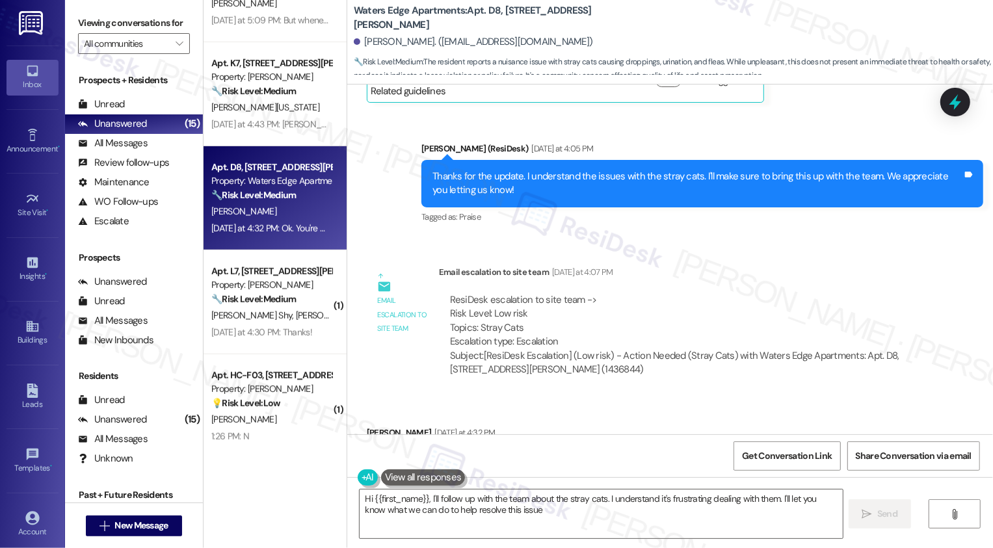
type textarea "Hi {{first_name}}, I'll follow up with the team about the stray cats. I underst…"
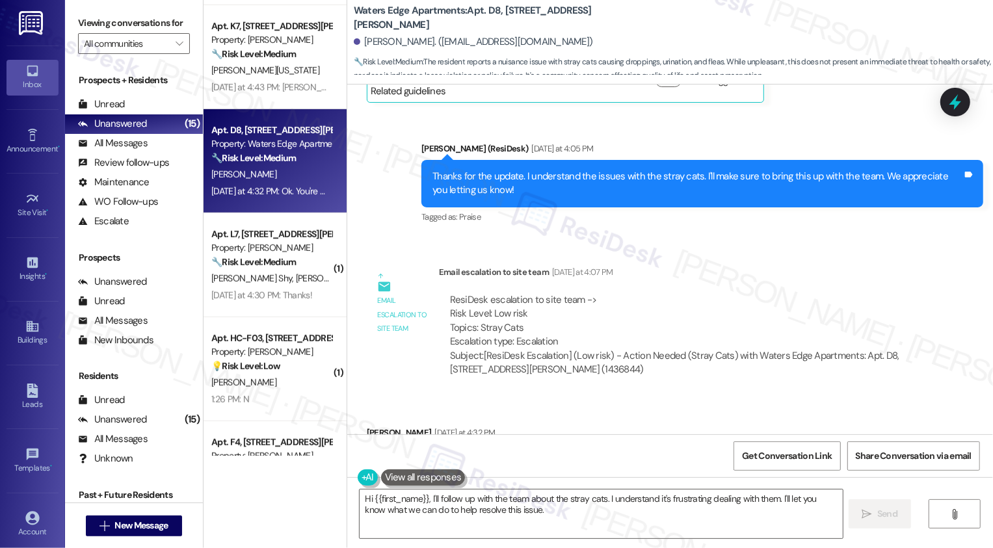
click at [284, 260] on strong "🔧 Risk Level: Medium" at bounding box center [253, 262] width 85 height 12
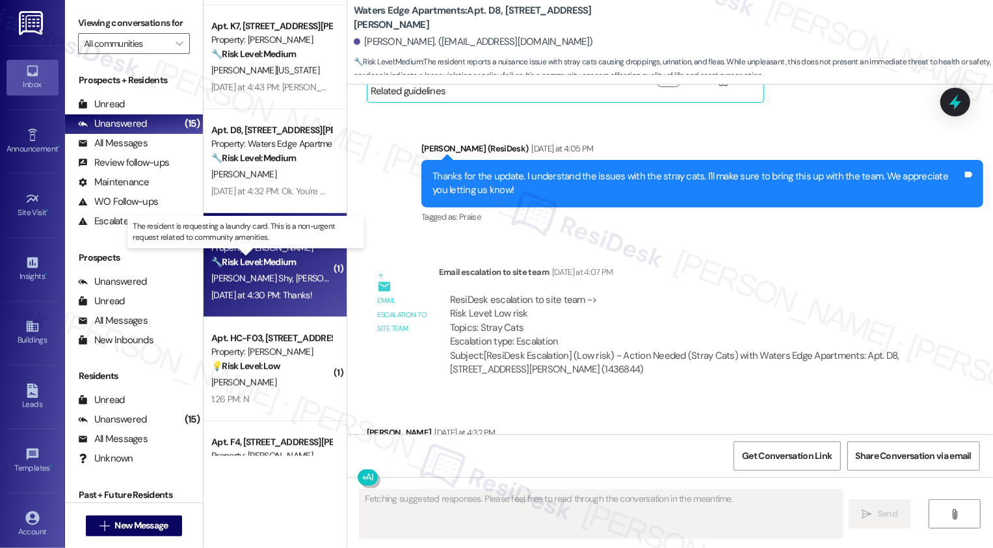
click at [284, 260] on strong "🔧 Risk Level: Medium" at bounding box center [253, 262] width 85 height 12
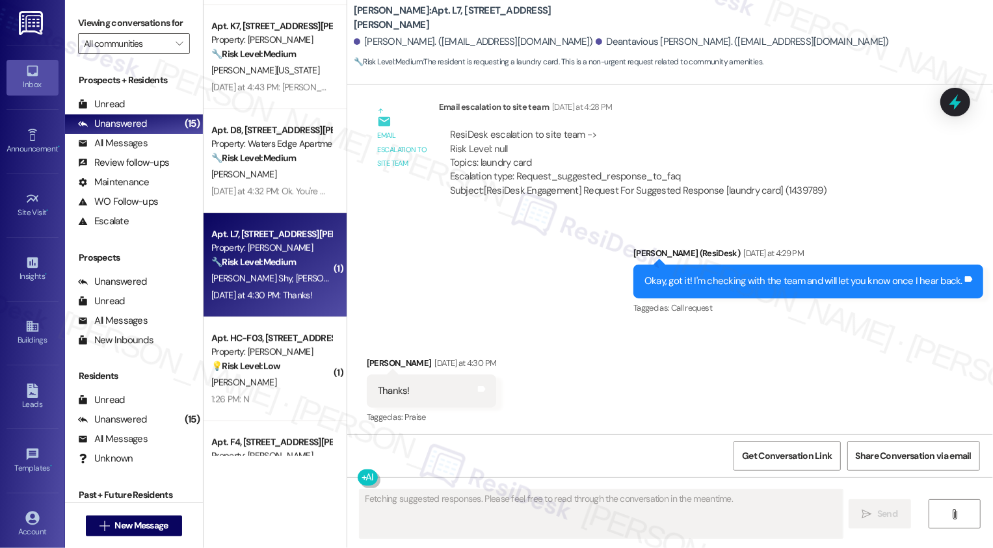
scroll to position [1451, 0]
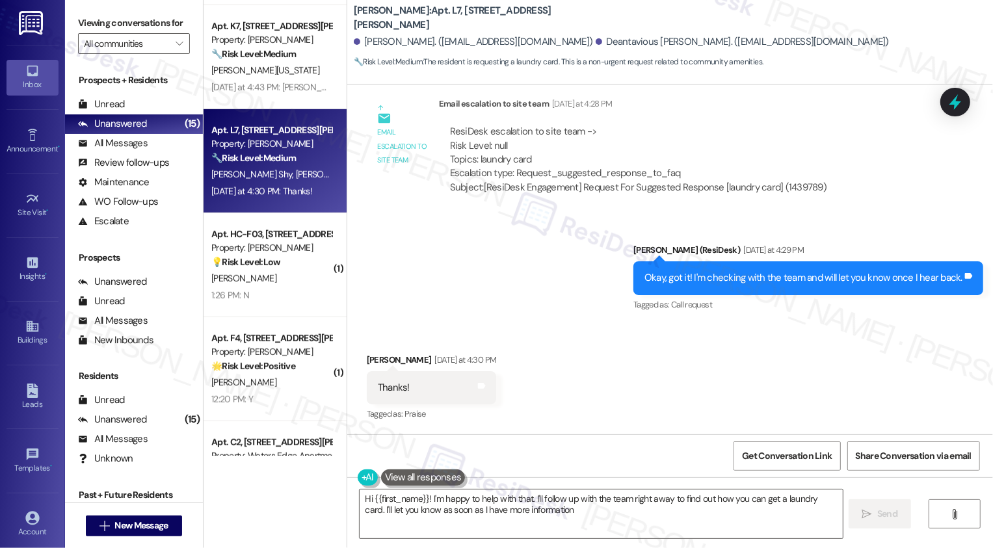
type textarea "Hi {{first_name}}! I'm happy to help with that. I'll follow up with the team ri…"
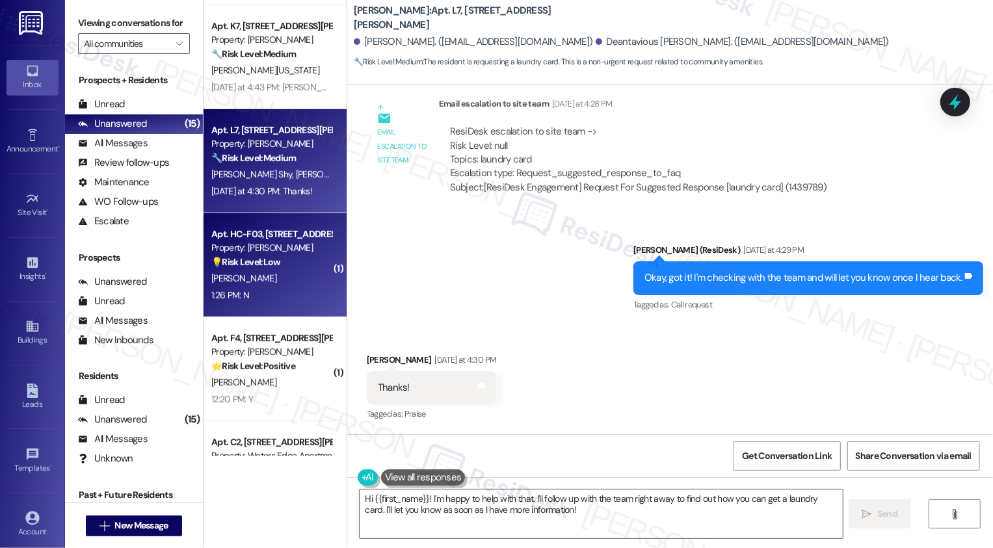
click at [302, 289] on div "1:26 PM: N 1:26 PM: N" at bounding box center [271, 296] width 123 height 16
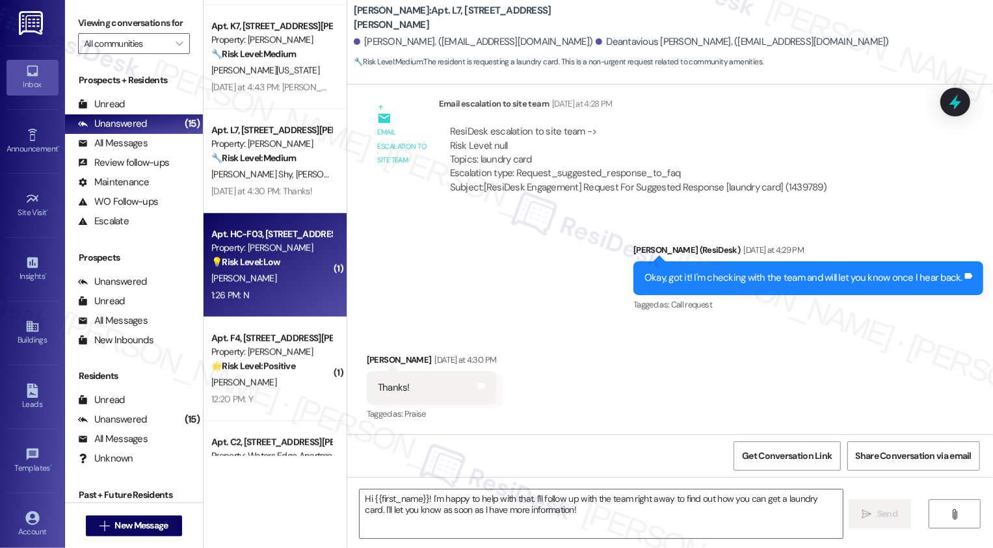
click at [302, 289] on div "1:26 PM: N 1:26 PM: N" at bounding box center [271, 296] width 123 height 16
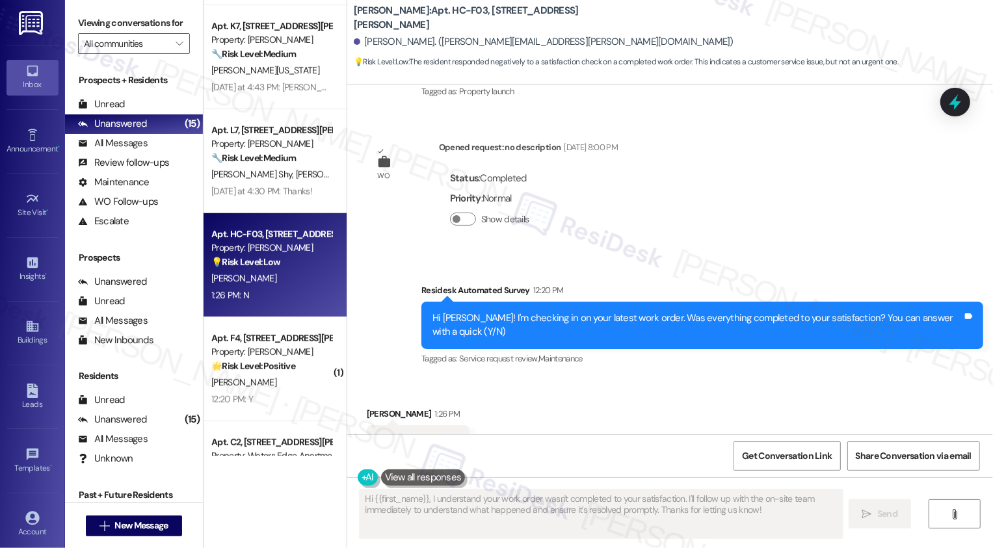
scroll to position [520, 0]
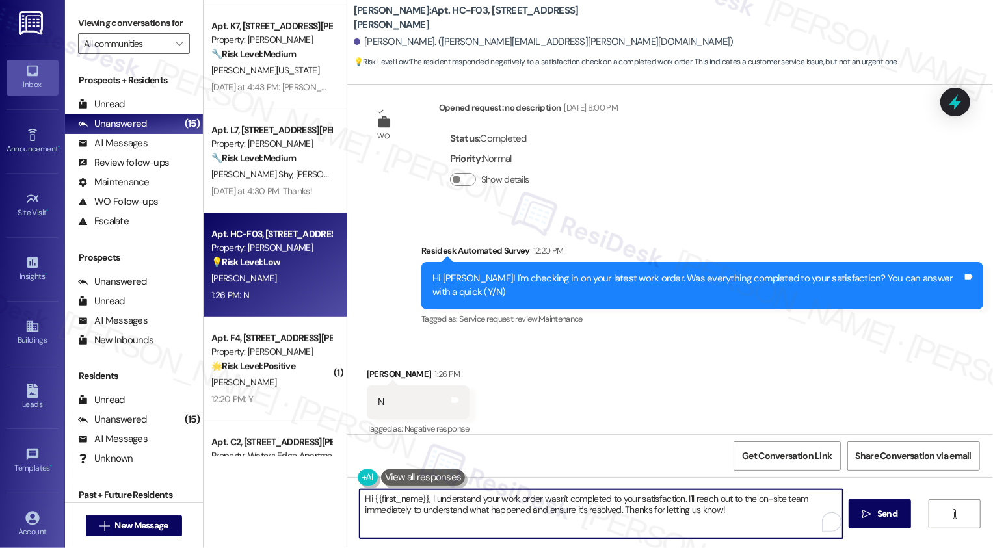
drag, startPoint x: 680, startPoint y: 499, endPoint x: 758, endPoint y: 529, distance: 83.8
click at [758, 532] on textarea "Hi {{first_name}}, I understand your work order wasn't completed to your satisf…" at bounding box center [601, 514] width 483 height 49
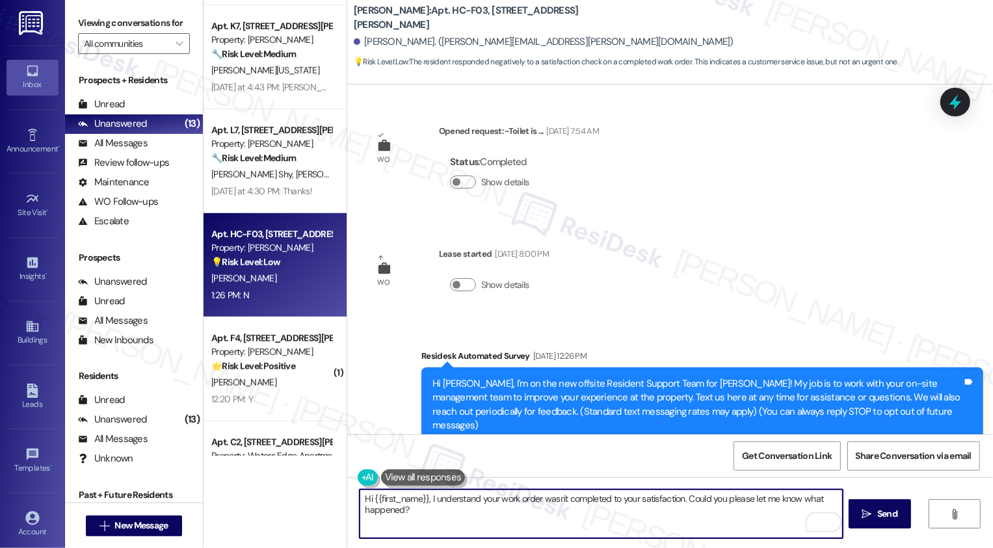
scroll to position [500, 0]
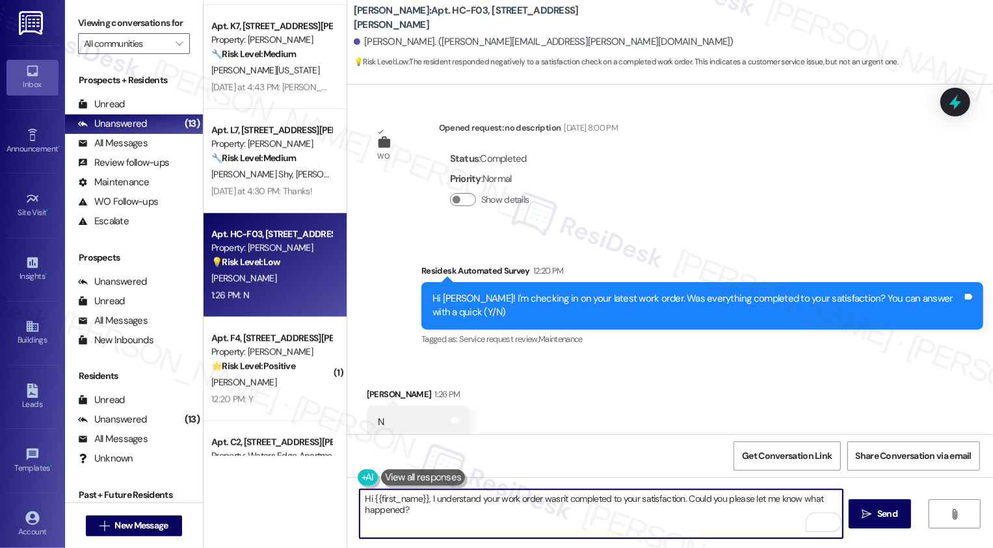
click at [423, 497] on textarea "Hi {{first_name}}, I understand your work order wasn't completed to your satisf…" at bounding box center [601, 514] width 483 height 49
type textarea "Hi {{first_name}}, it's nice to meet you! I understand your work order wasn't c…"
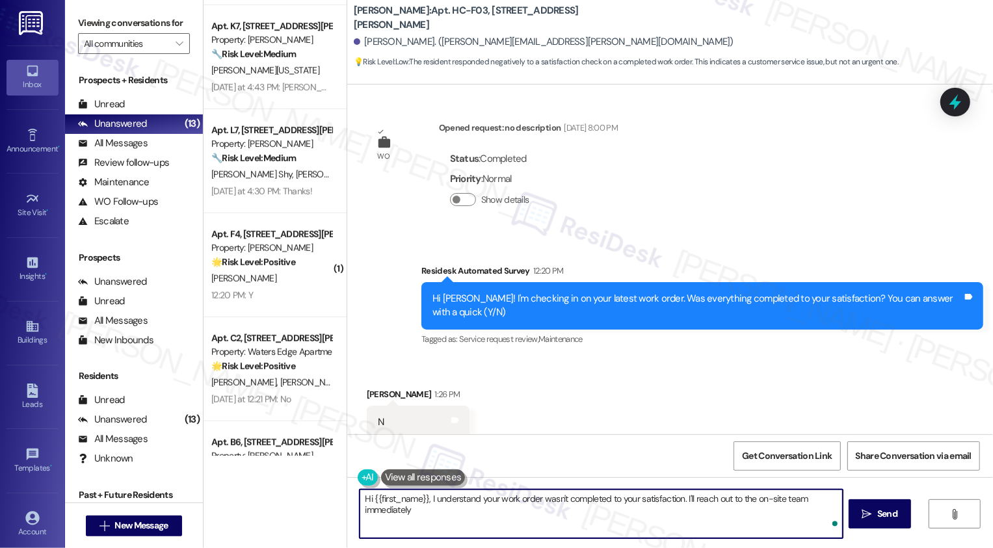
scroll to position [624, 0]
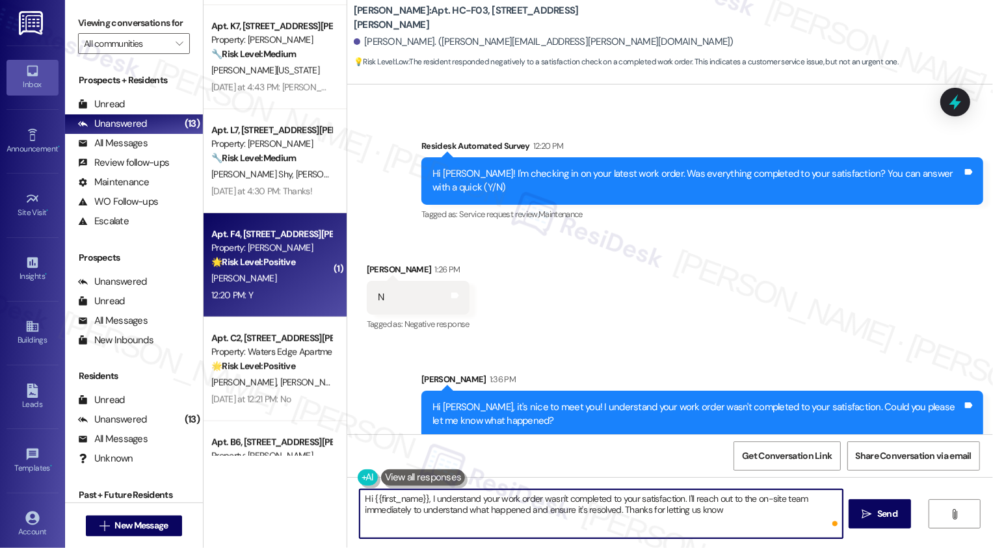
type textarea "Hi {{first_name}}, I understand your work order wasn't completed to your satisf…"
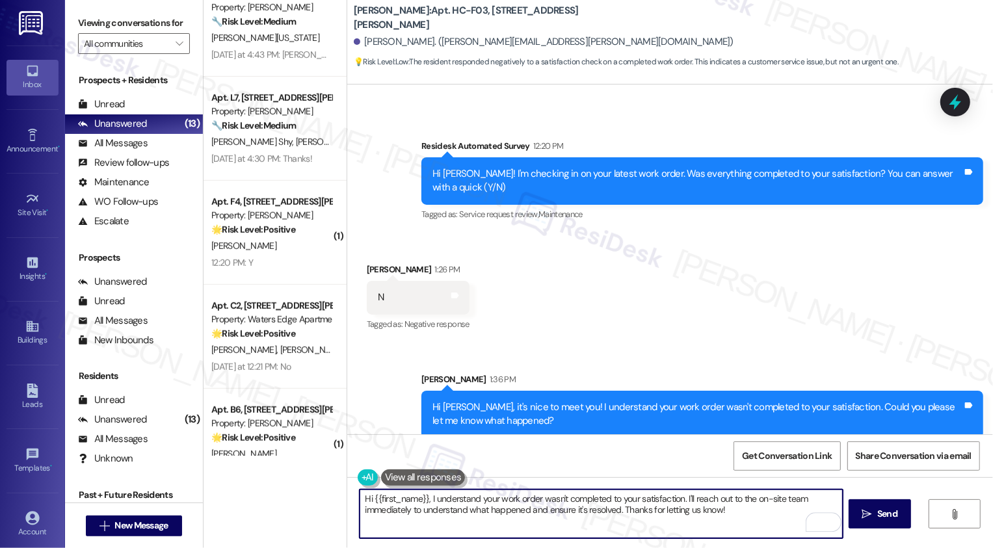
click at [281, 239] on div "L. Holliday" at bounding box center [271, 246] width 123 height 16
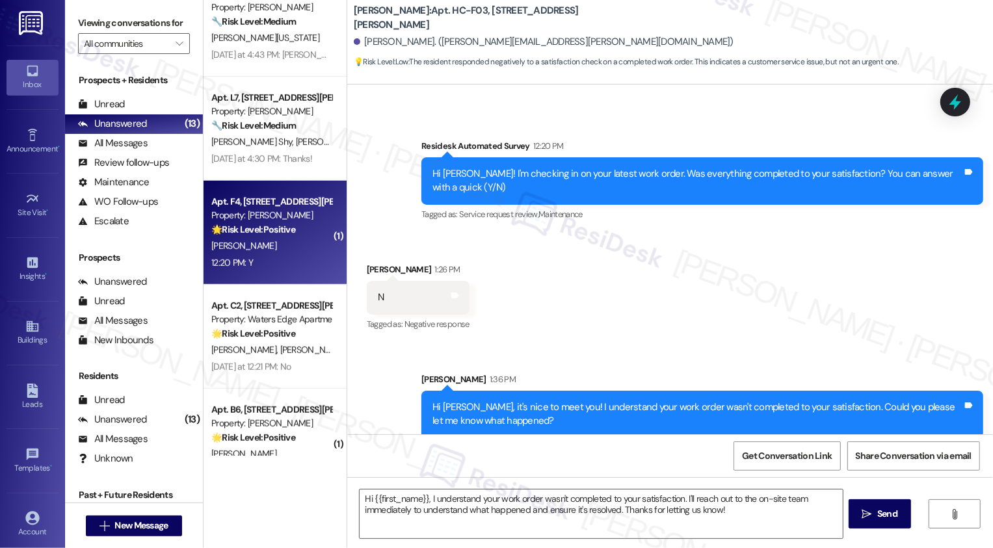
click at [281, 239] on div "L. Holliday" at bounding box center [271, 246] width 123 height 16
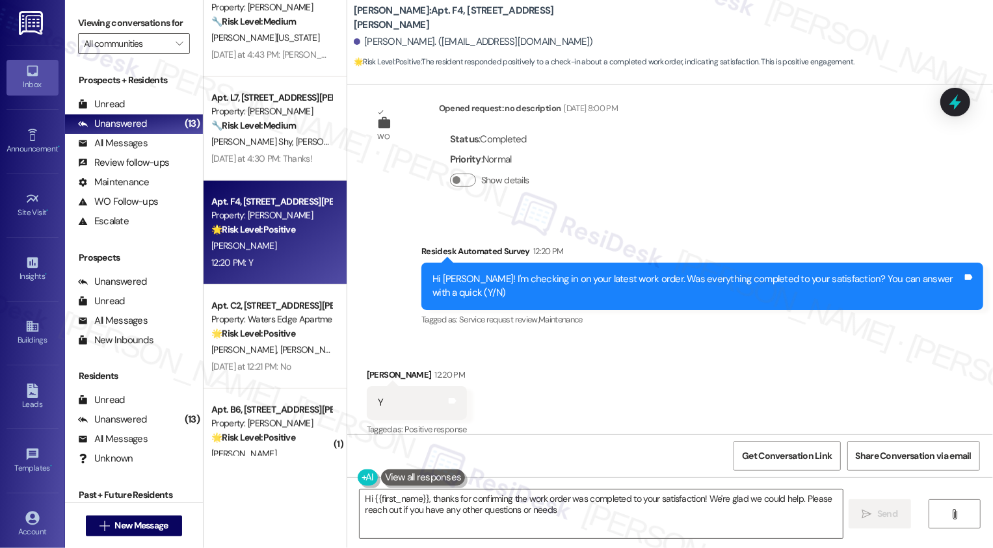
type textarea "Hi {{first_name}}, thanks for confirming the work order was completed to your s…"
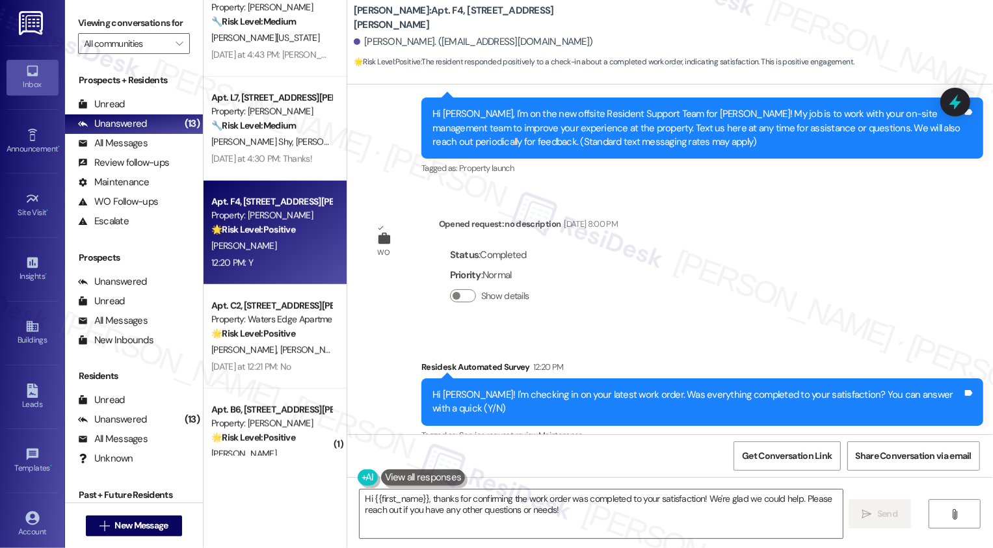
scroll to position [520, 0]
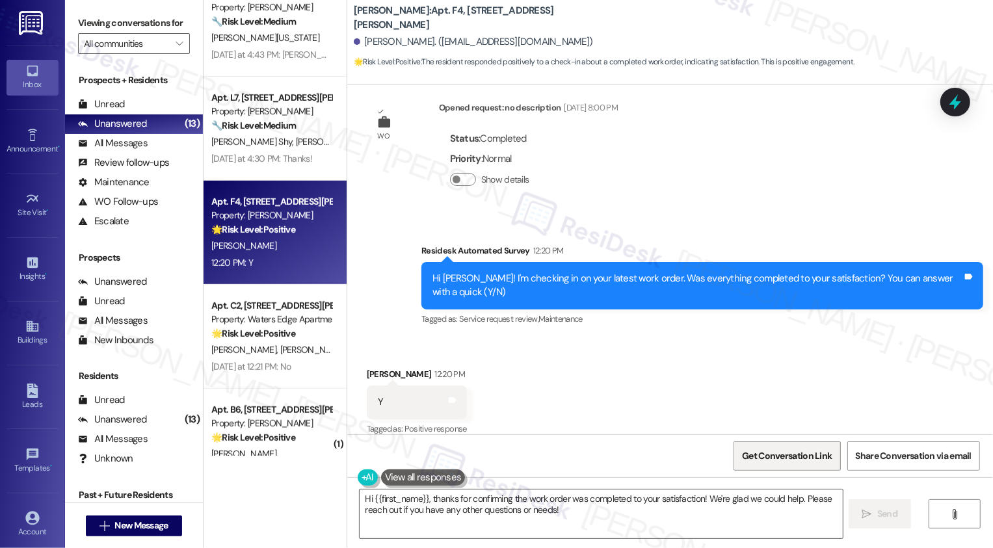
click at [779, 453] on span "Get Conversation Link" at bounding box center [787, 456] width 90 height 14
click at [706, 381] on div "Received via SMS Lakendra Holliday 12:20 PM Y Tags and notes Tagged as: Positiv…" at bounding box center [670, 393] width 646 height 110
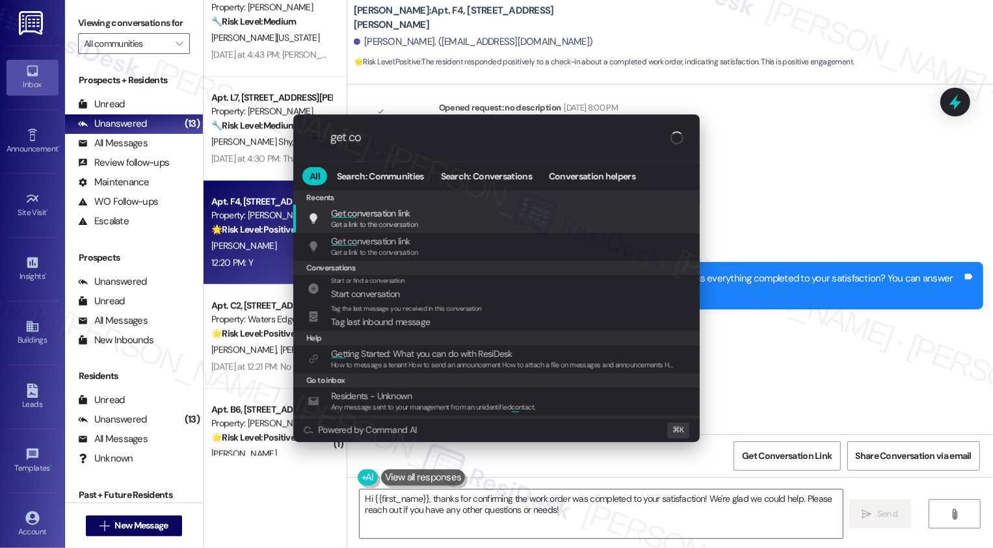
type input "get con"
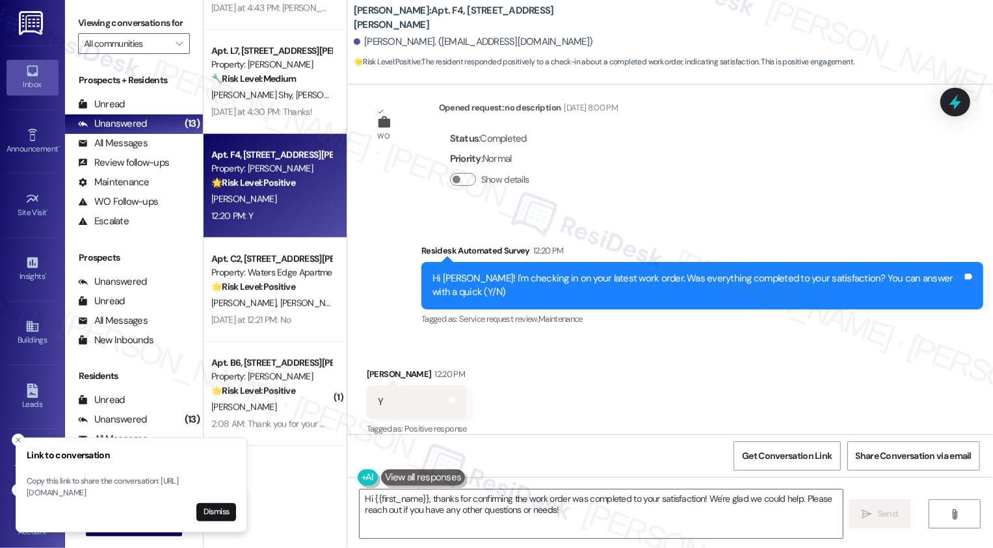
scroll to position [609, 0]
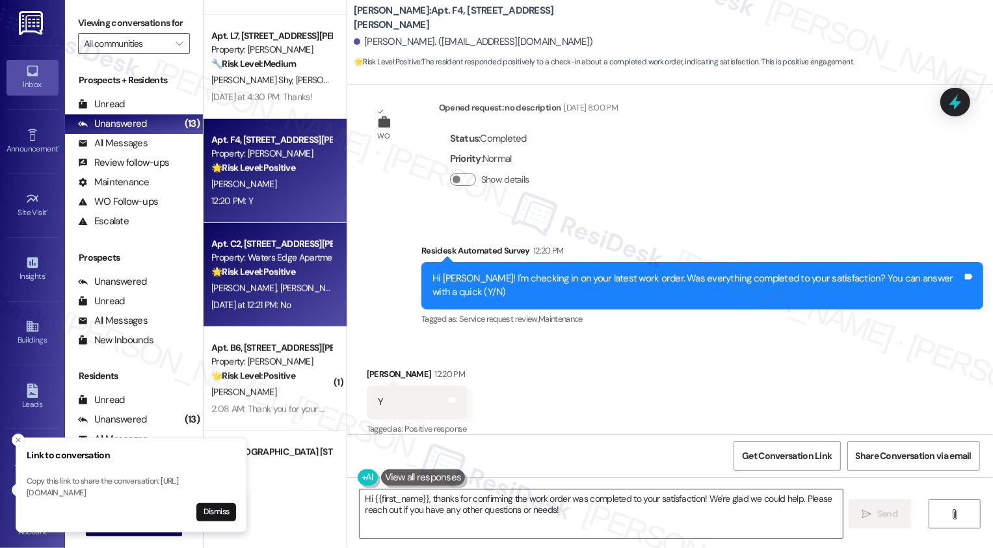
click at [284, 276] on strong "🌟 Risk Level: Positive" at bounding box center [253, 272] width 84 height 12
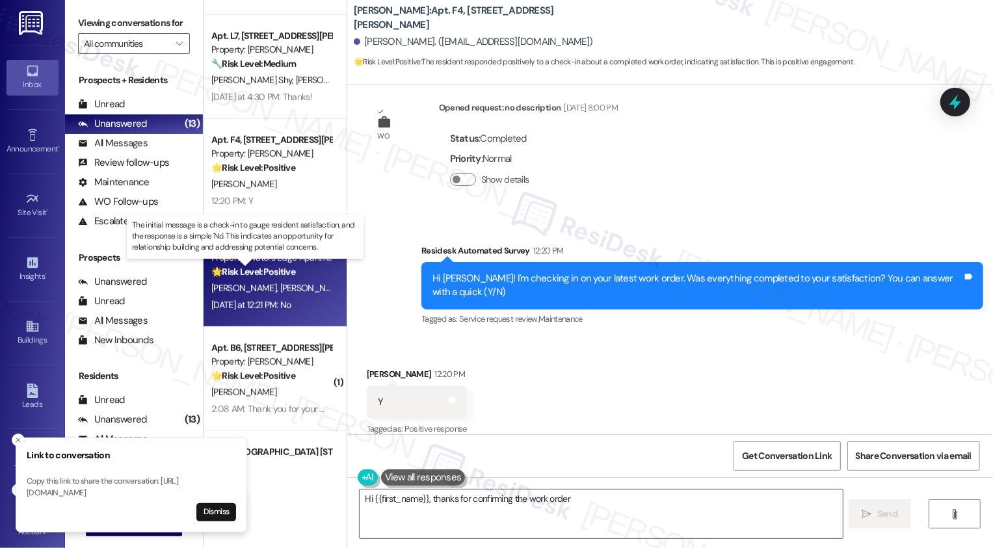
click at [284, 276] on strong "🌟 Risk Level: Positive" at bounding box center [253, 272] width 84 height 12
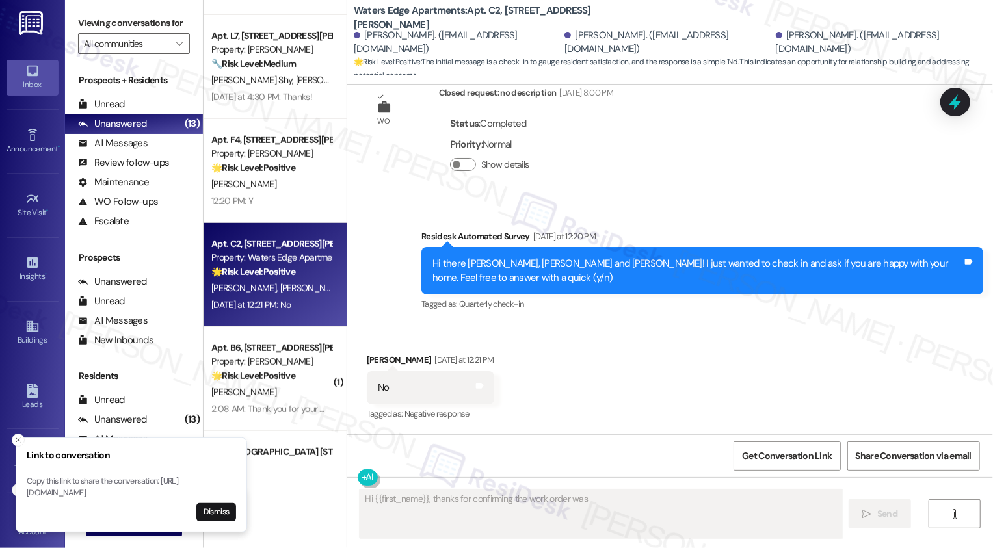
scroll to position [291, 0]
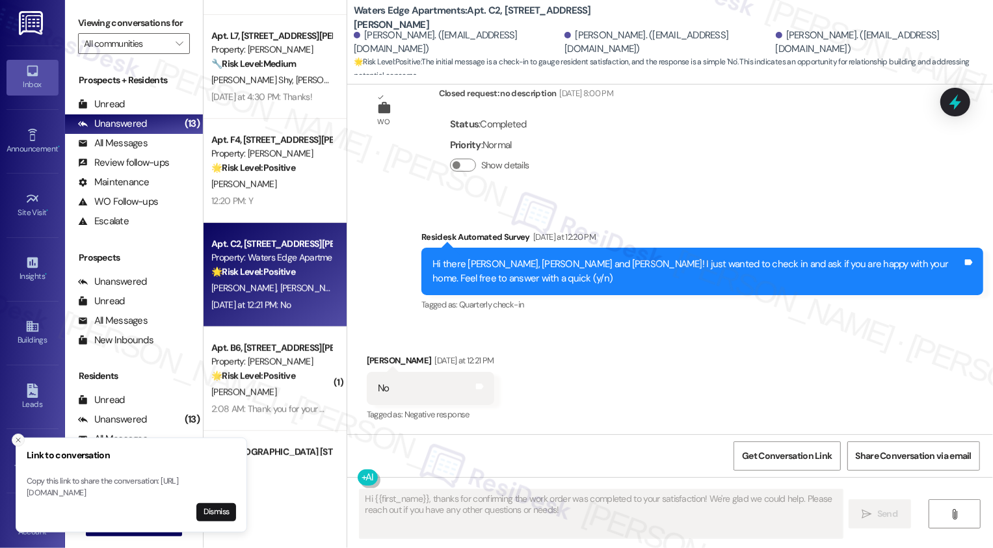
click at [18, 436] on icon "Close toast" at bounding box center [18, 440] width 8 height 8
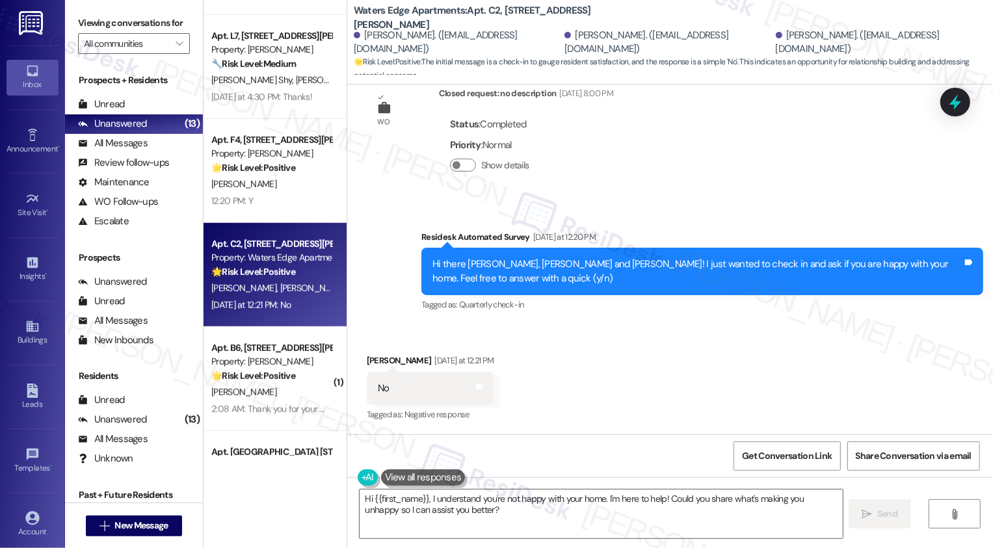
click at [371, 358] on div "Parvin Sicard Yesterday at 12:21 PM" at bounding box center [430, 363] width 127 height 18
copy div "Parvin"
click at [399, 499] on textarea "Hi {{first_name}}, I understand you're not happy with your home. I'm here to he…" at bounding box center [601, 514] width 483 height 49
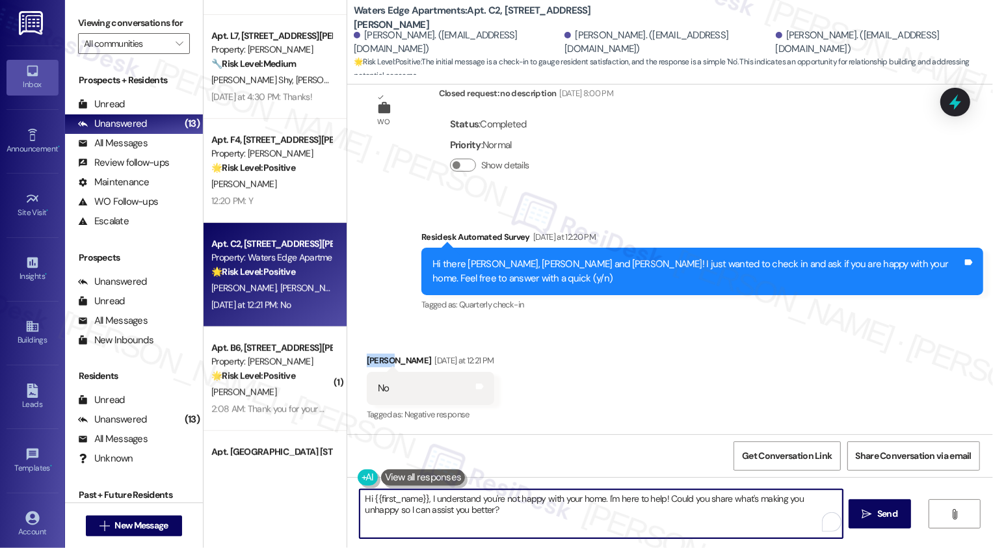
click at [399, 499] on textarea "Hi {{first_name}}, I understand you're not happy with your home. I'm here to he…" at bounding box center [601, 514] width 483 height 49
paste textarea "Parvin"
type textarea "Hi Parvin, it's nice to meet you! I understand you're not happy with your home.…"
click at [721, 361] on div "Received via SMS Parvin Sicard Yesterday at 12:21 PM No Tags and notes Tagged a…" at bounding box center [670, 380] width 646 height 110
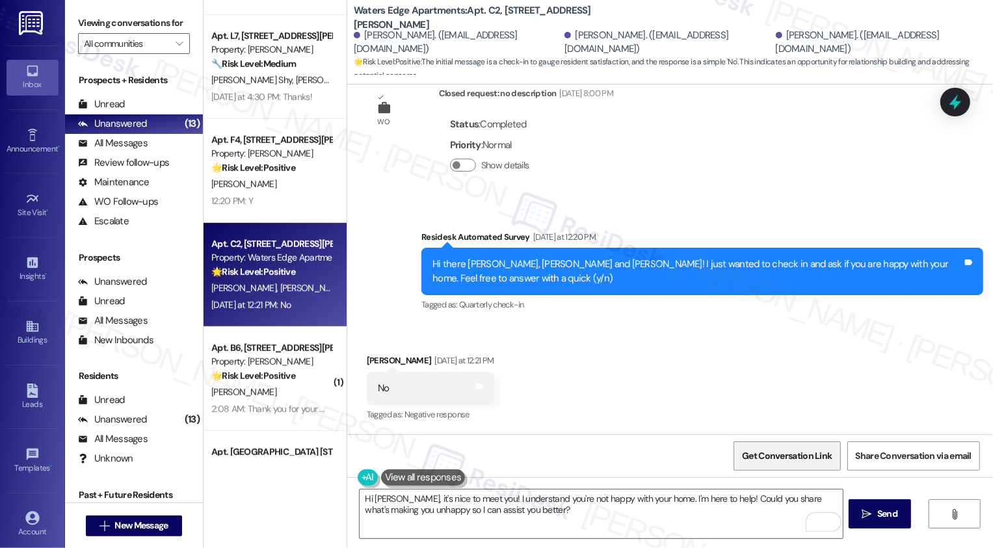
click at [779, 457] on span "Get Conversation Link" at bounding box center [787, 456] width 90 height 14
click at [615, 335] on div "Received via SMS Parvin Sicard Yesterday at 12:21 PM No Tags and notes Tagged a…" at bounding box center [670, 380] width 646 height 110
click at [613, 321] on div "Survey, sent via SMS Residesk Automated Survey Yesterday at 12:20 PM Hi there P…" at bounding box center [703, 273] width 582 height 104
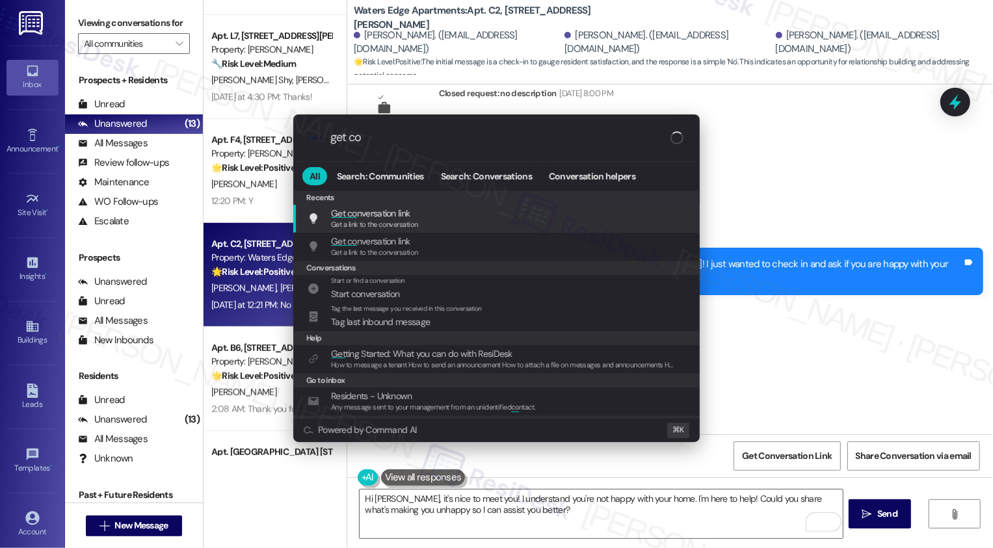
type input "get con"
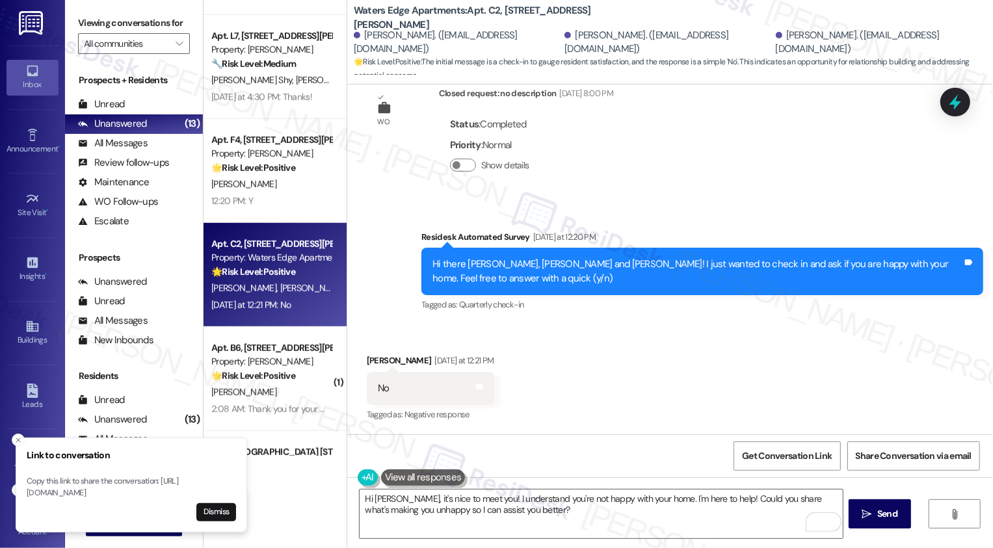
scroll to position [665, 0]
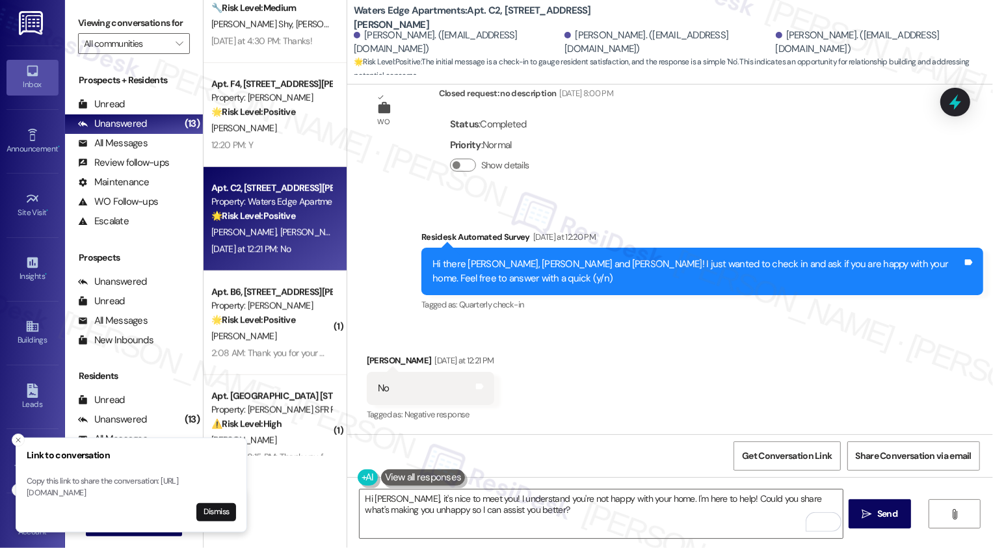
click at [285, 343] on div "M. Comer" at bounding box center [271, 336] width 123 height 16
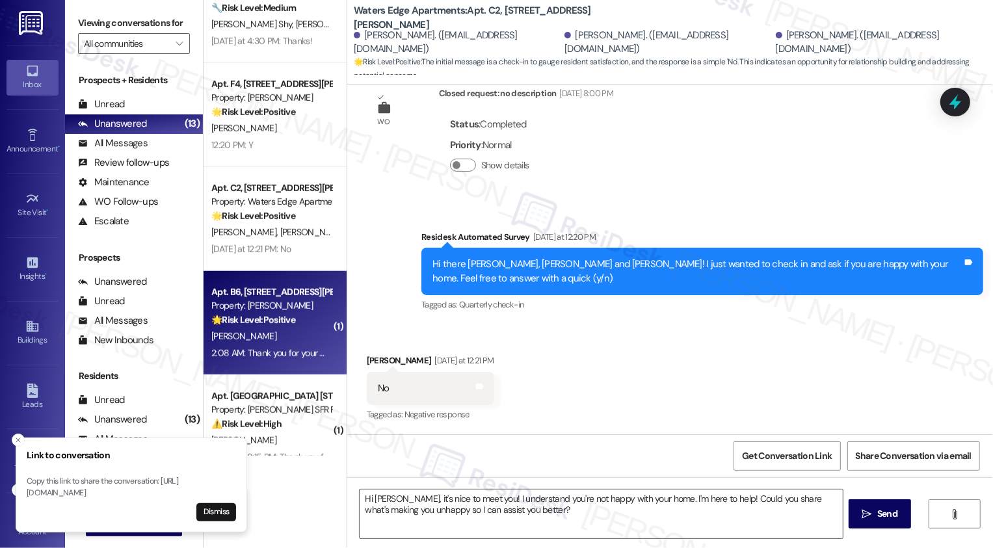
type textarea "Fetching suggested responses. Please feel free to read through the conversation…"
click at [285, 343] on div "M. Comer" at bounding box center [271, 336] width 123 height 16
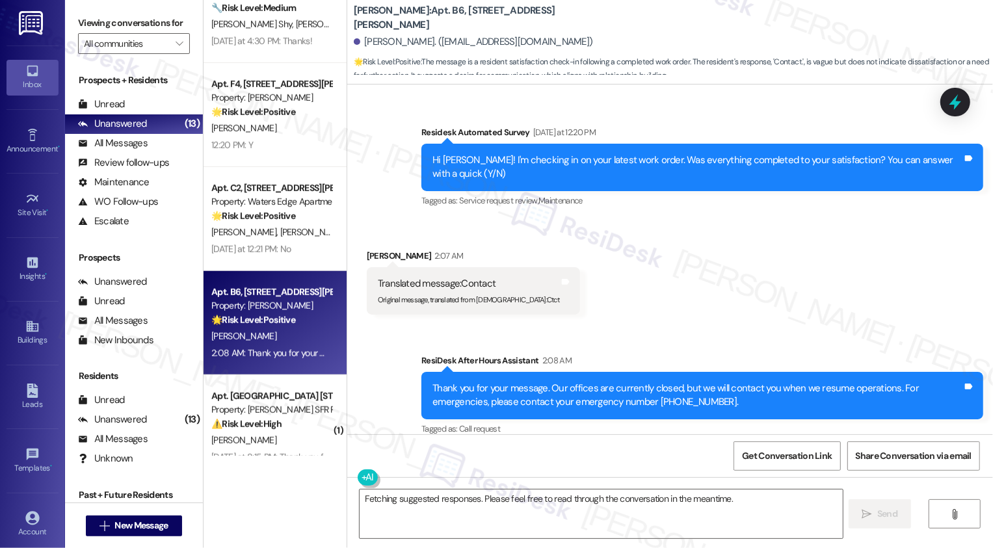
scroll to position [698, 0]
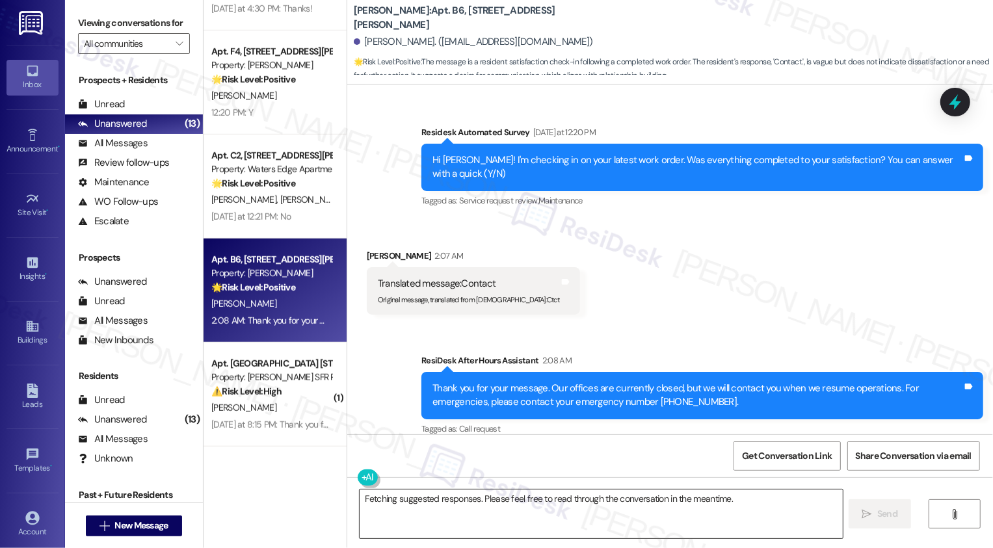
click at [438, 501] on textarea "Fetching suggested responses. Please feel free to read through the conversation…" at bounding box center [601, 514] width 483 height 49
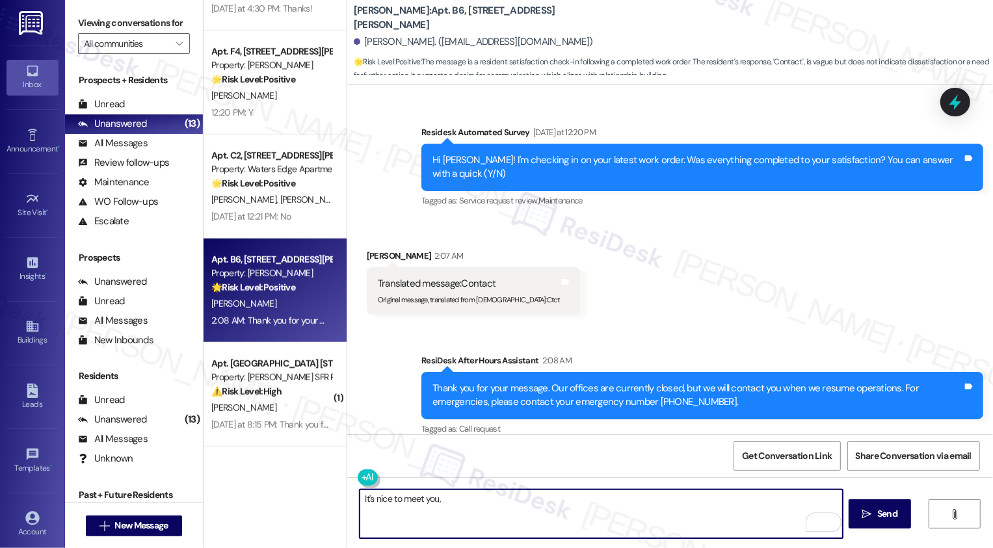
click at [375, 249] on div "Martavius Comer 2:07 AM" at bounding box center [473, 258] width 213 height 18
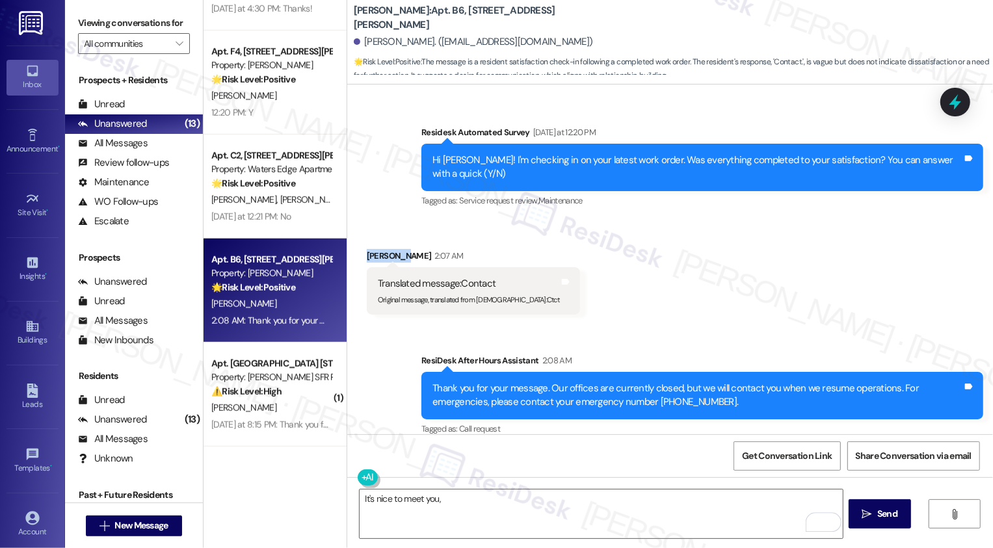
copy div "Martavius"
click at [524, 520] on textarea "It's nice to meet you," at bounding box center [601, 514] width 483 height 49
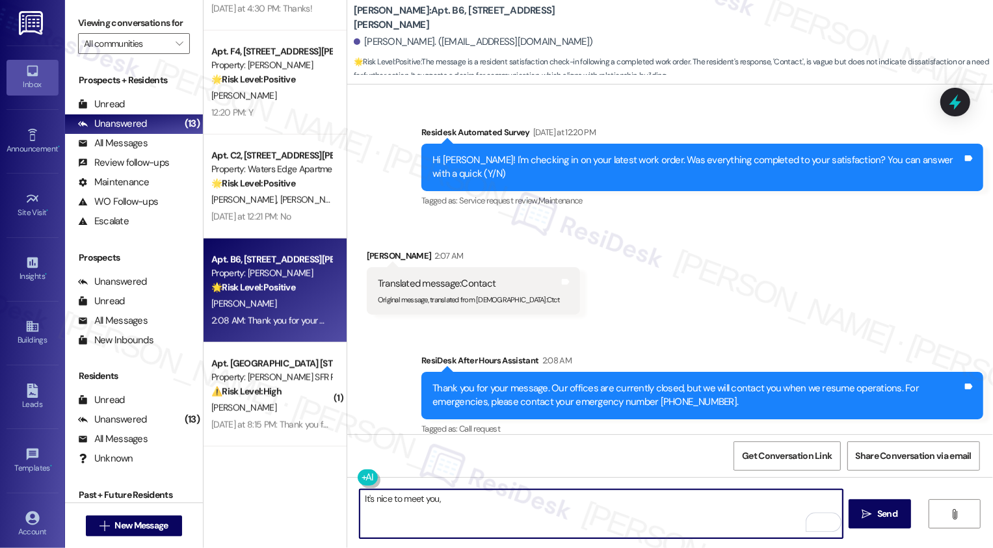
paste textarea "Martavius"
type textarea "It's nice to meet you, Martavius! How may I assist you?"
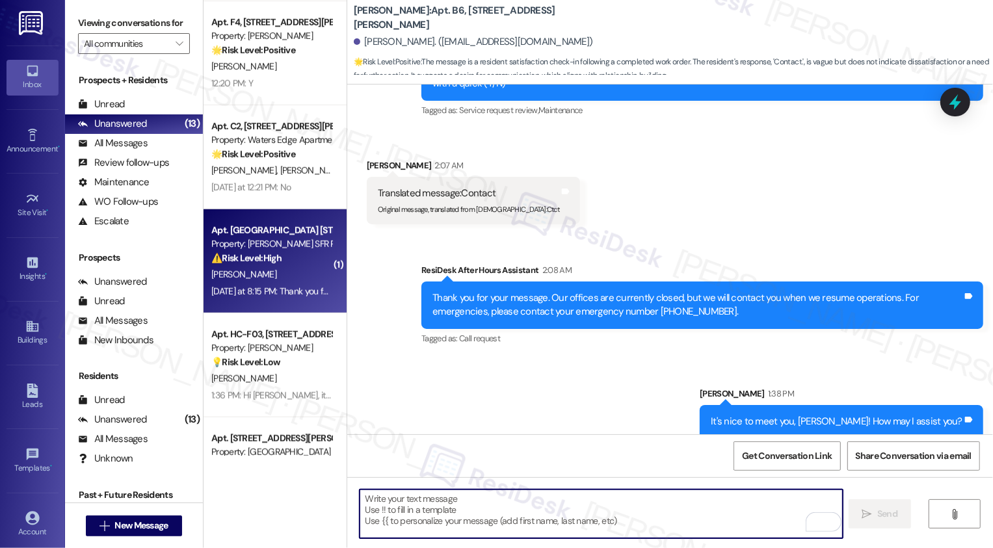
scroll to position [748, 0]
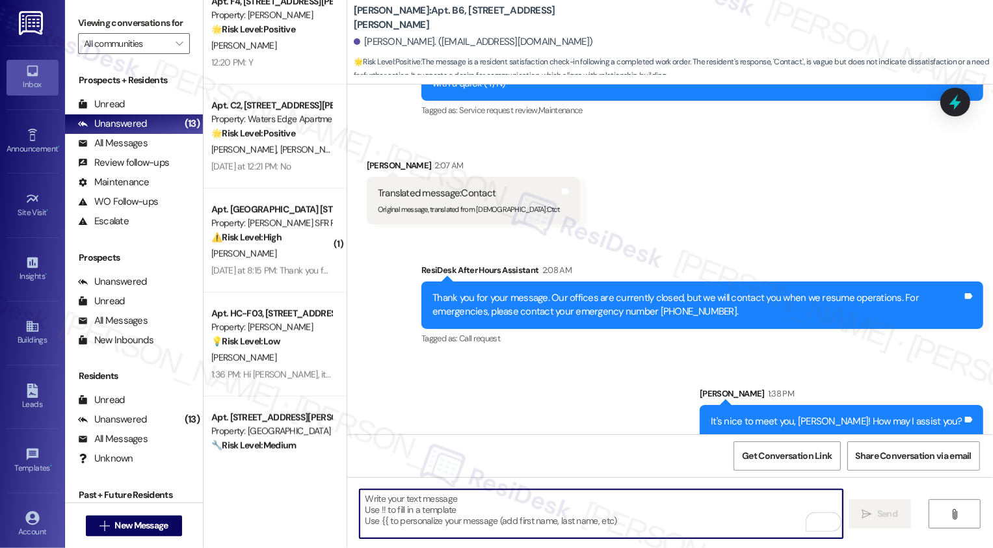
click at [306, 236] on div "⚠️ Risk Level: High The resident reports a leak in the attic that is causing th…" at bounding box center [271, 238] width 120 height 14
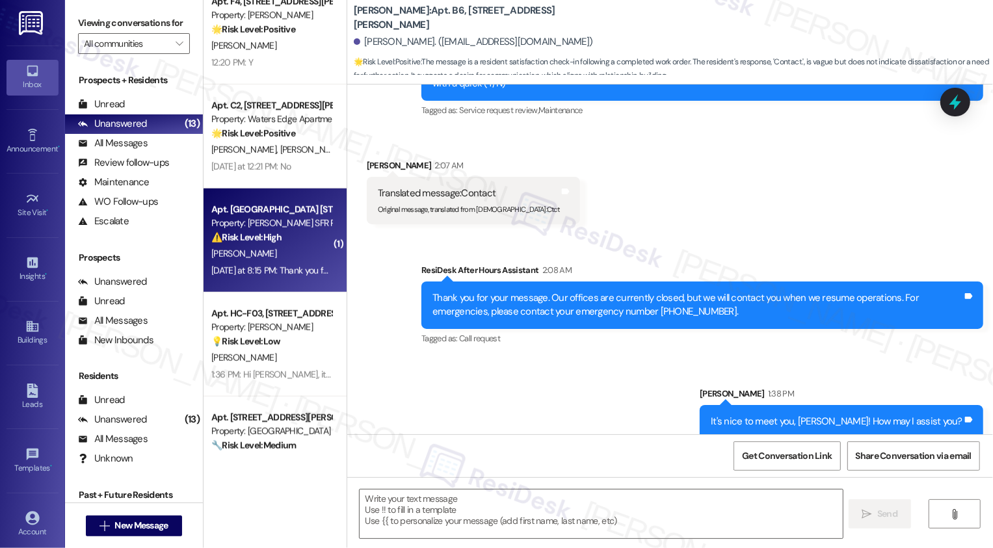
type textarea "Fetching suggested responses. Please feel free to read through the conversation…"
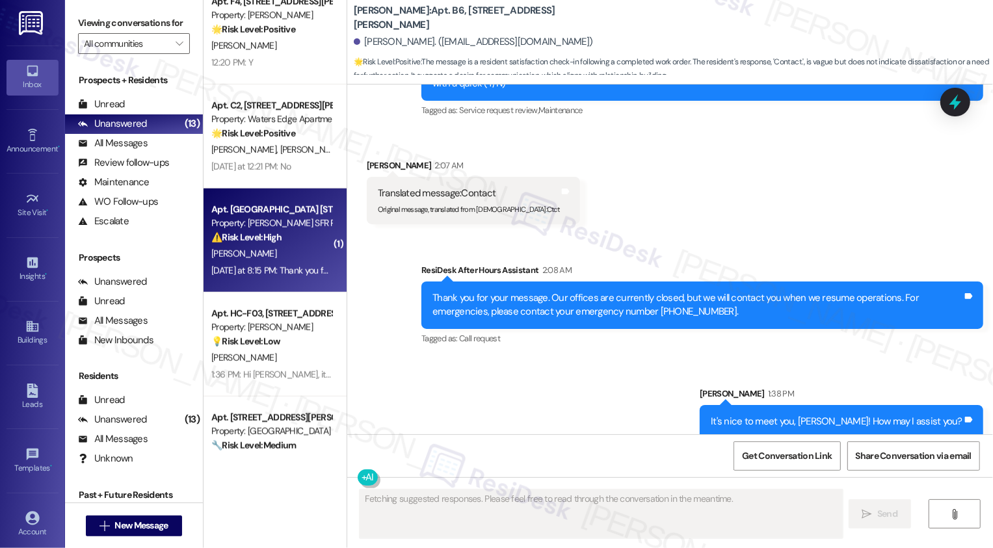
click at [306, 236] on div "⚠️ Risk Level: High The resident reports a leak in the attic that is causing th…" at bounding box center [271, 238] width 120 height 14
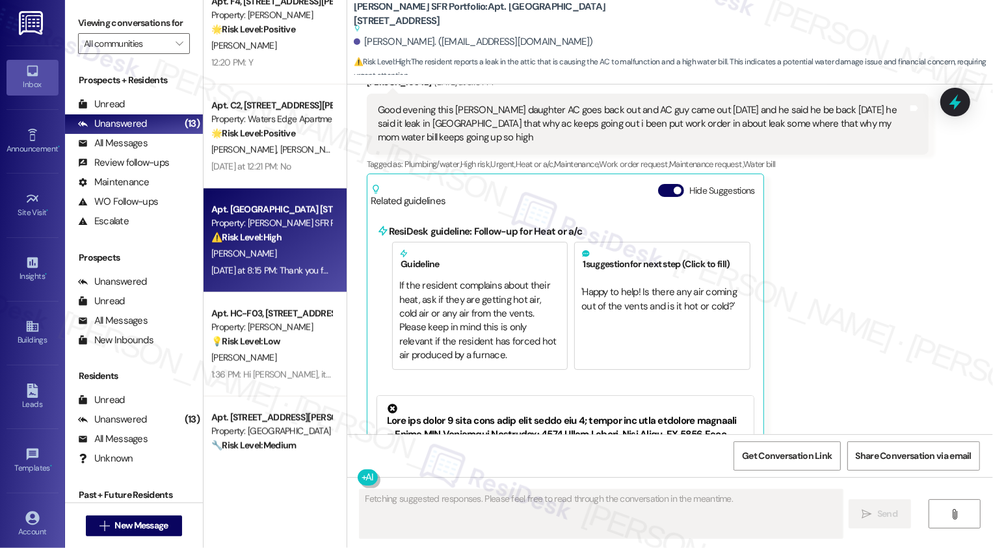
scroll to position [4143, 0]
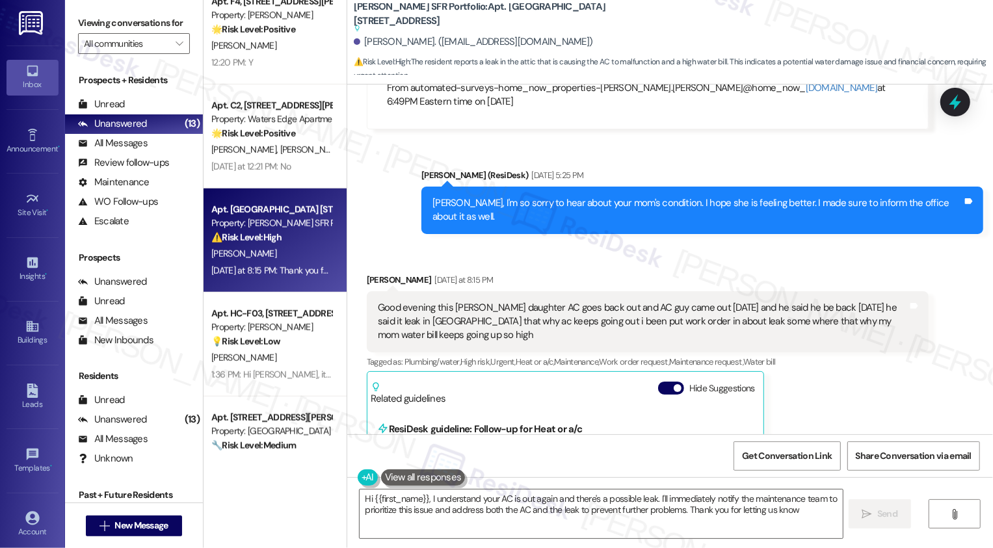
type textarea "Hi {{first_name}}, I understand your AC is out again and there's a possible lea…"
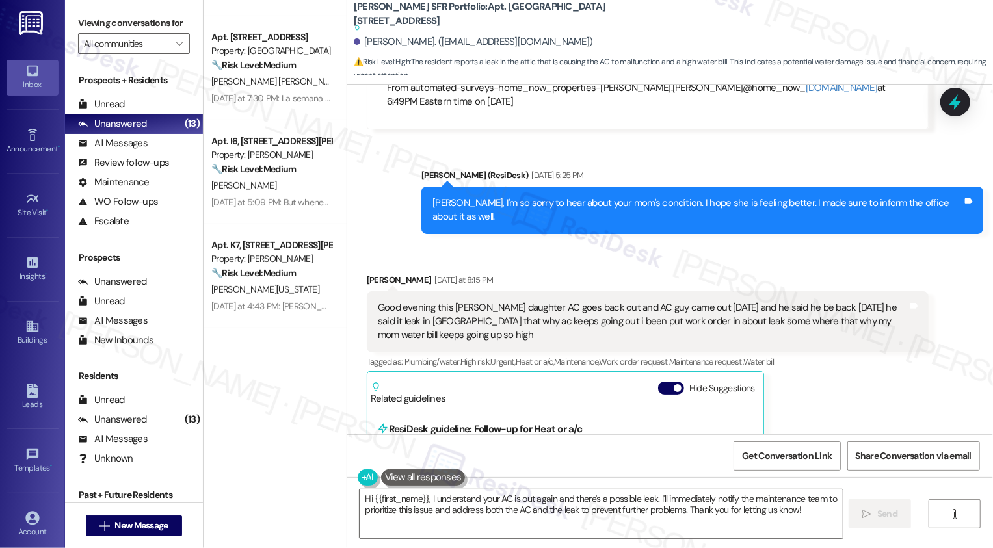
scroll to position [0, 0]
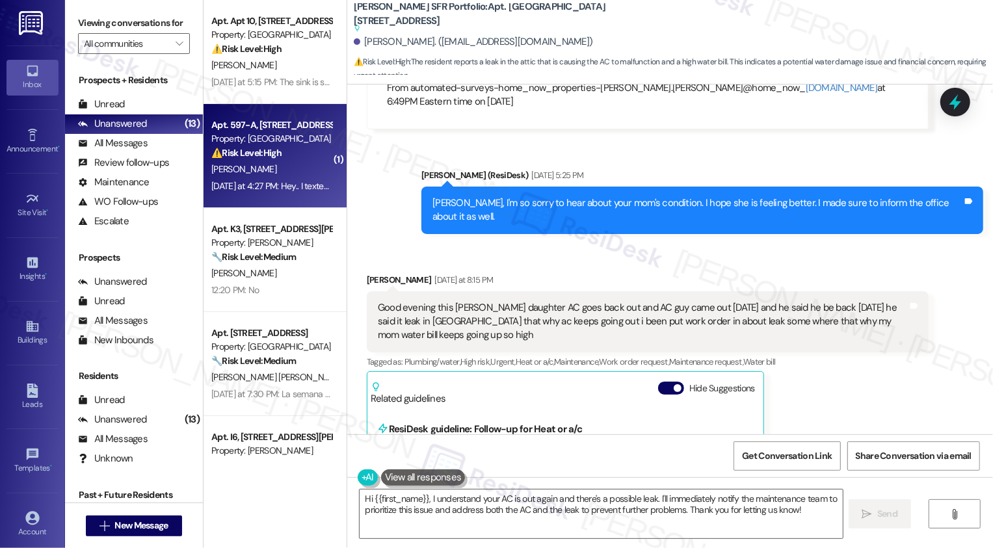
click at [243, 187] on div "Yesterday at 4:27 PM: Hey.. I texted the office but haven't heard anything. But…" at bounding box center [551, 186] width 681 height 12
type textarea "Fetching suggested responses. Please feel free to read through the conversation…"
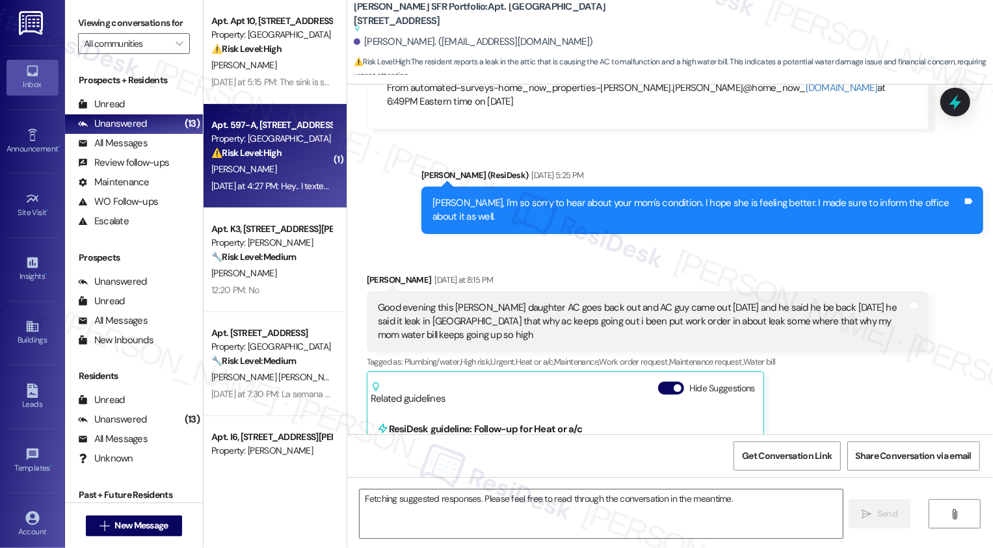
click at [243, 187] on div "Yesterday at 4:27 PM: Hey.. I texted the office but haven't heard anything. But…" at bounding box center [551, 186] width 681 height 12
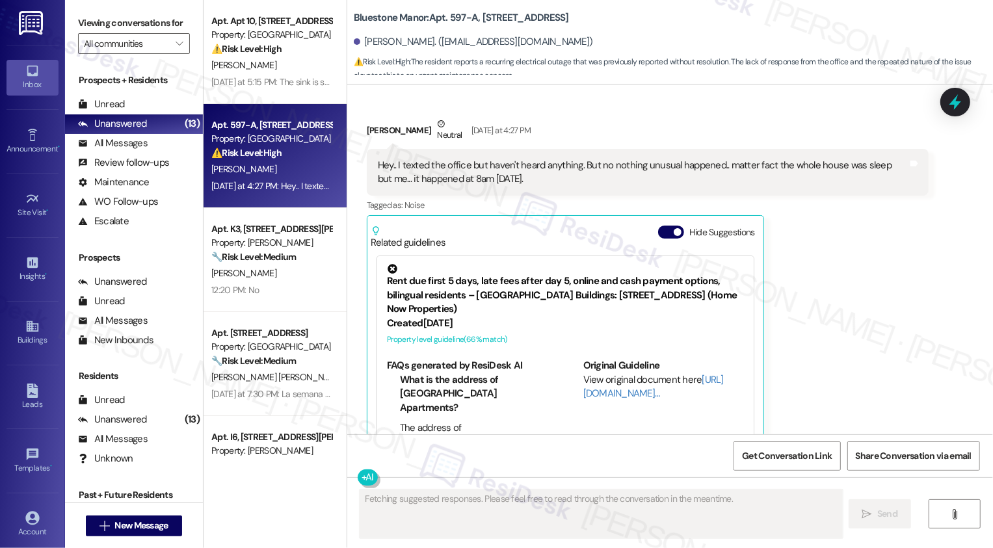
scroll to position [3358, 0]
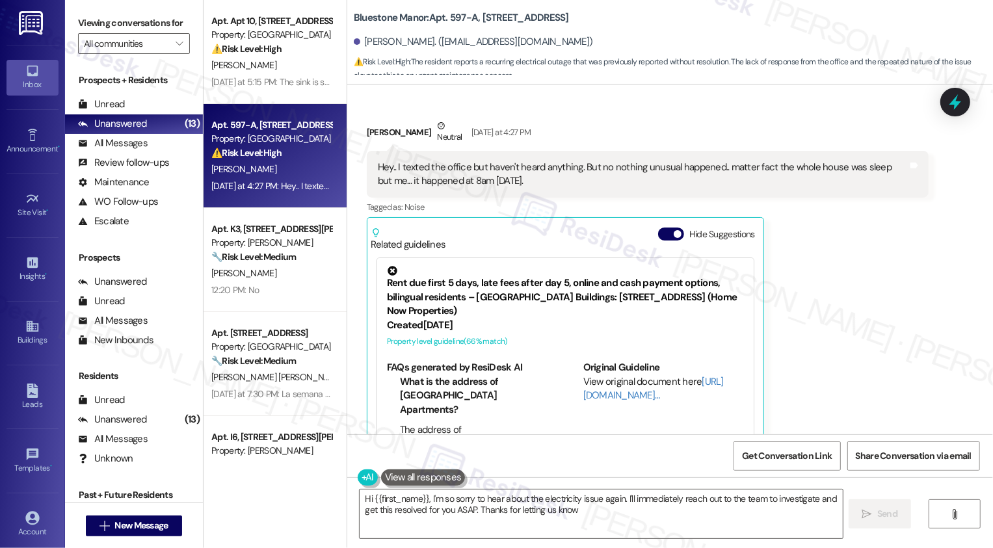
type textarea "Hi {{first_name}}, I'm so sorry to hear about the electricity issue again. I'll…"
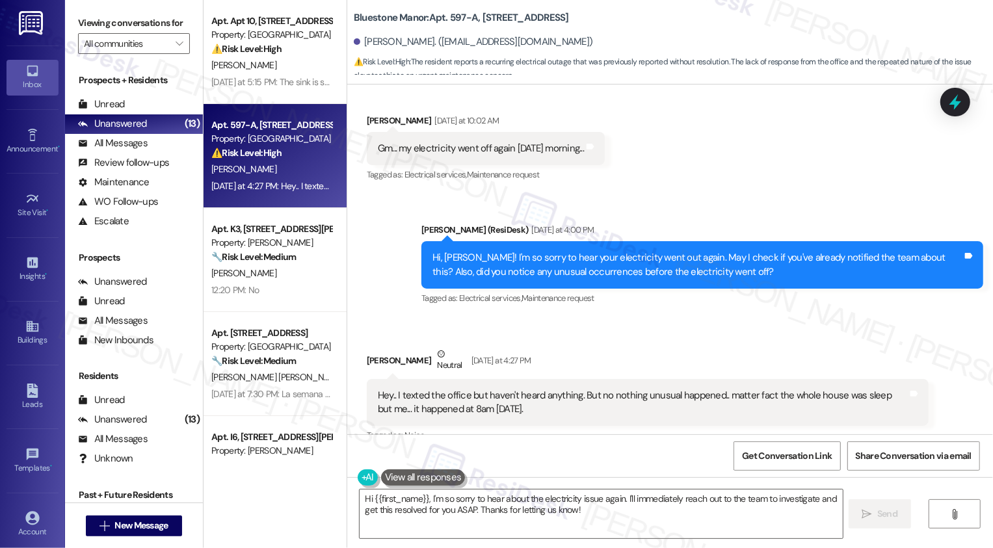
scroll to position [3131, 0]
